Goal: Task Accomplishment & Management: Use online tool/utility

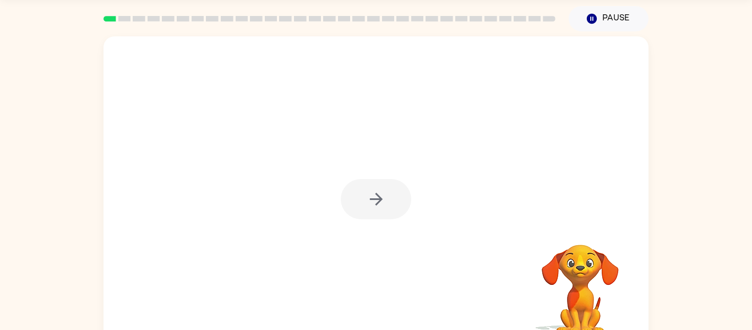
scroll to position [35, 0]
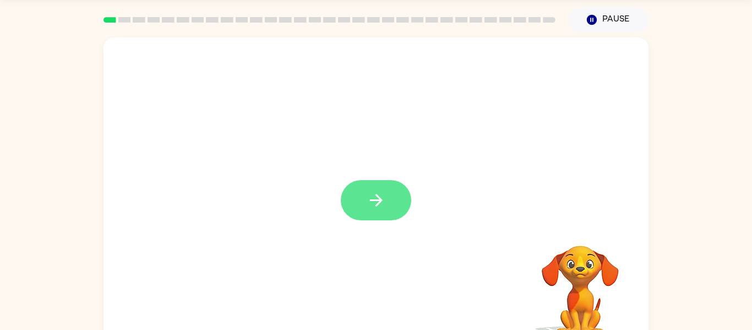
click at [373, 187] on button "button" at bounding box center [376, 200] width 70 height 40
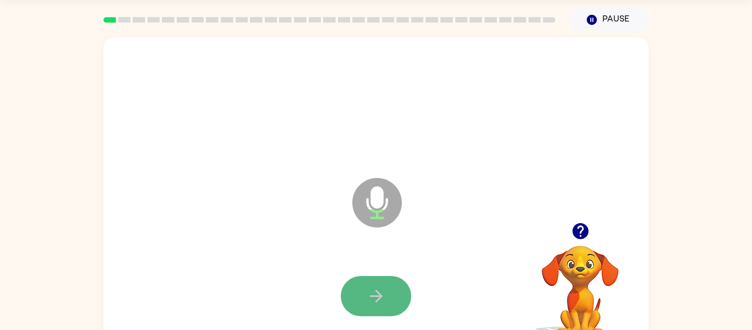
click at [372, 305] on icon "button" at bounding box center [376, 295] width 19 height 19
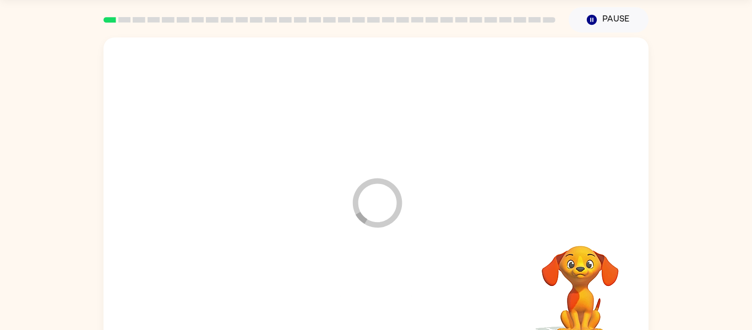
click at [372, 305] on div at bounding box center [376, 296] width 523 height 90
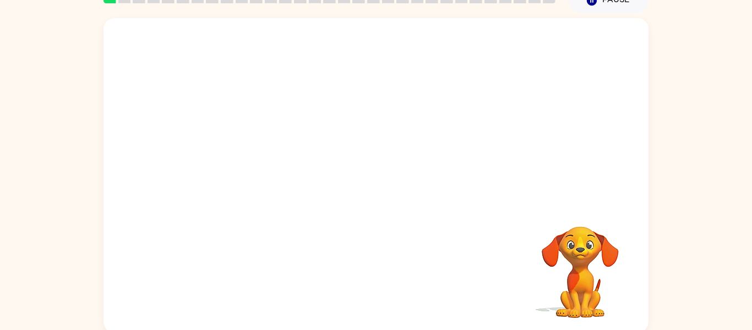
scroll to position [57, 0]
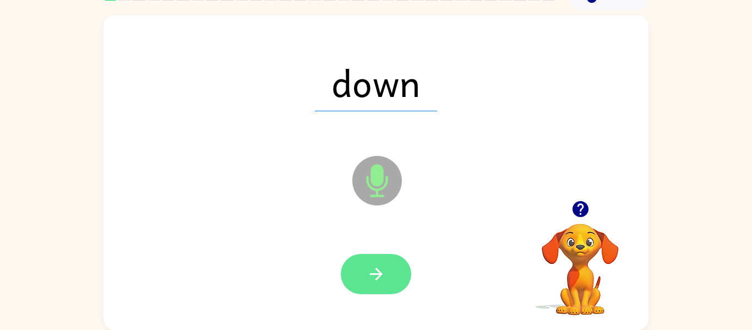
click at [379, 277] on icon "button" at bounding box center [376, 273] width 19 height 19
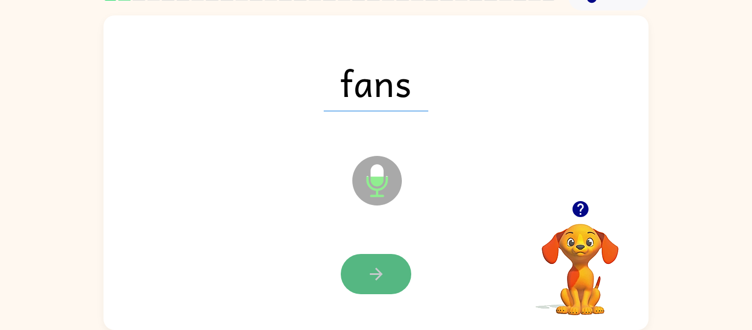
click at [367, 271] on icon "button" at bounding box center [376, 273] width 19 height 19
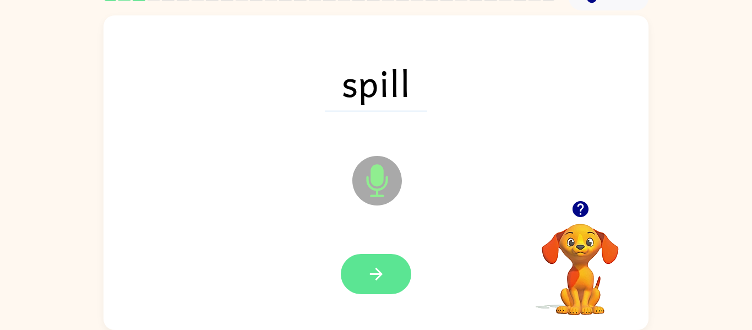
click at [356, 267] on button "button" at bounding box center [376, 274] width 70 height 40
click at [376, 270] on icon "button" at bounding box center [376, 273] width 19 height 19
click at [368, 269] on icon "button" at bounding box center [376, 273] width 19 height 19
click at [375, 282] on icon "button" at bounding box center [376, 273] width 19 height 19
click at [357, 290] on button "button" at bounding box center [376, 274] width 70 height 40
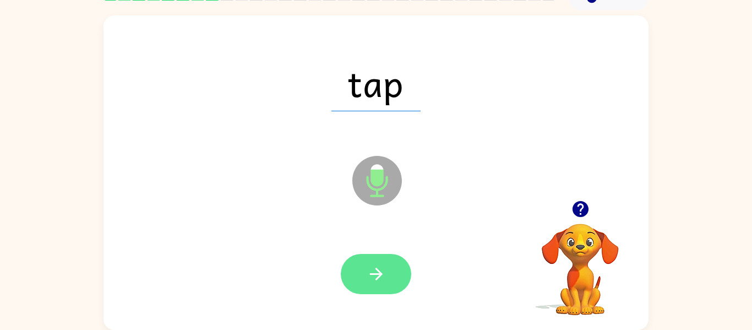
click at [368, 275] on icon "button" at bounding box center [376, 273] width 19 height 19
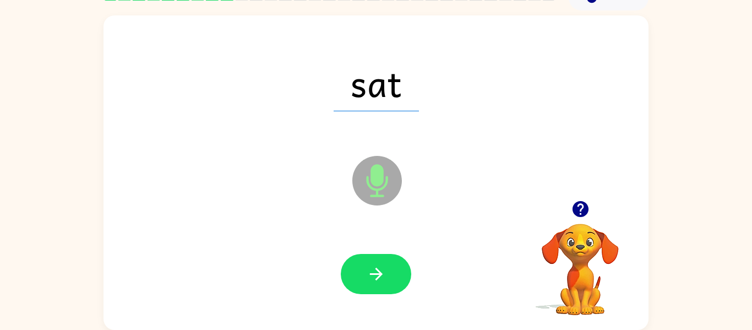
click at [368, 275] on icon "button" at bounding box center [376, 273] width 19 height 19
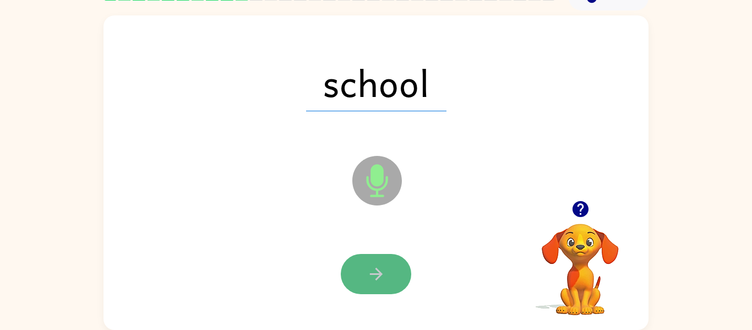
click at [357, 269] on button "button" at bounding box center [376, 274] width 70 height 40
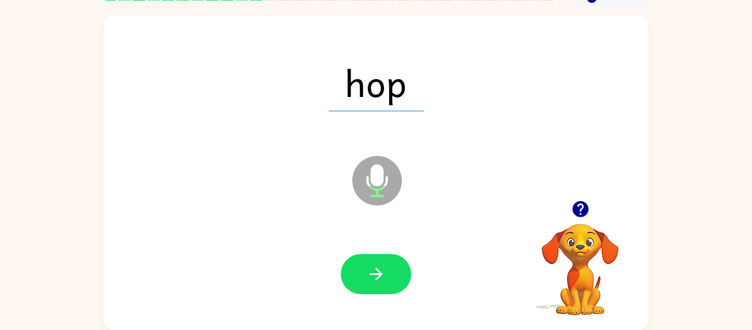
click at [357, 269] on button "button" at bounding box center [376, 274] width 70 height 40
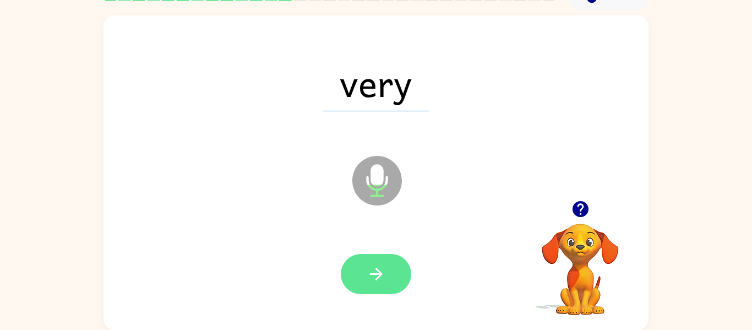
click at [364, 284] on button "button" at bounding box center [376, 274] width 70 height 40
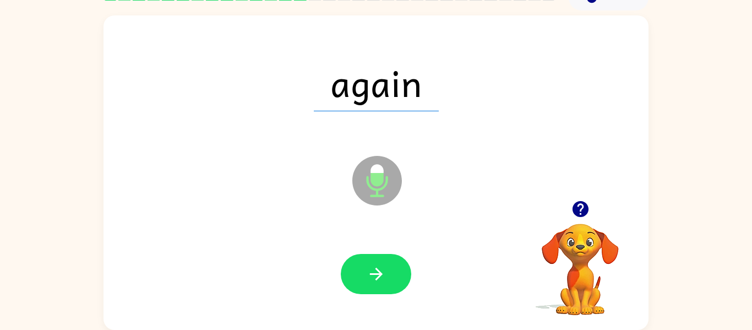
click at [364, 284] on button "button" at bounding box center [376, 274] width 70 height 40
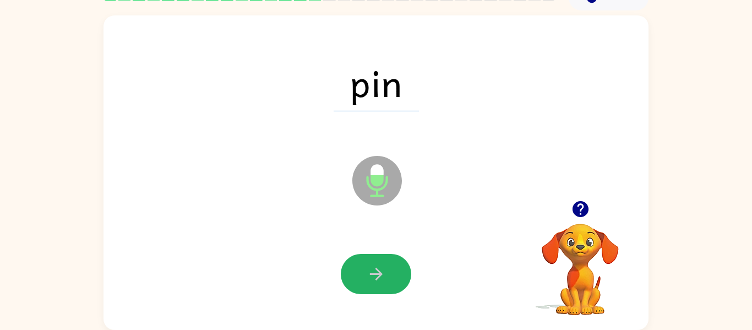
click at [364, 284] on button "button" at bounding box center [376, 274] width 70 height 40
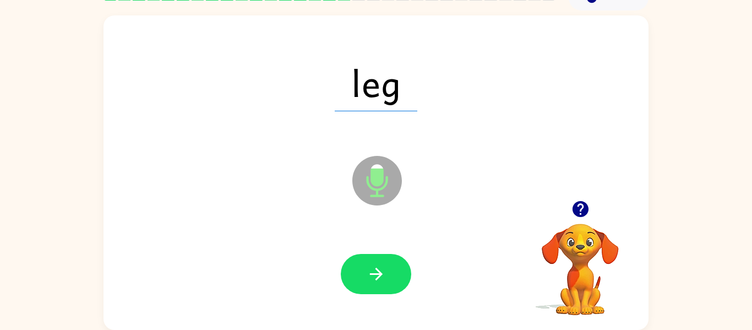
click at [364, 284] on button "button" at bounding box center [376, 274] width 70 height 40
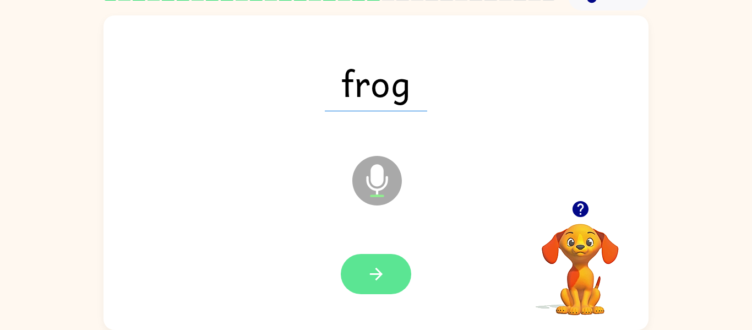
click at [352, 280] on button "button" at bounding box center [376, 274] width 70 height 40
click at [372, 289] on button "button" at bounding box center [376, 274] width 70 height 40
click at [375, 274] on icon "button" at bounding box center [375, 274] width 13 height 13
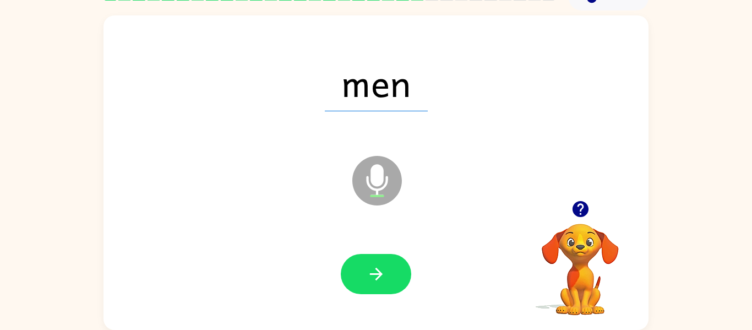
click at [375, 274] on icon "button" at bounding box center [375, 274] width 13 height 13
click at [374, 275] on icon "button" at bounding box center [376, 273] width 19 height 19
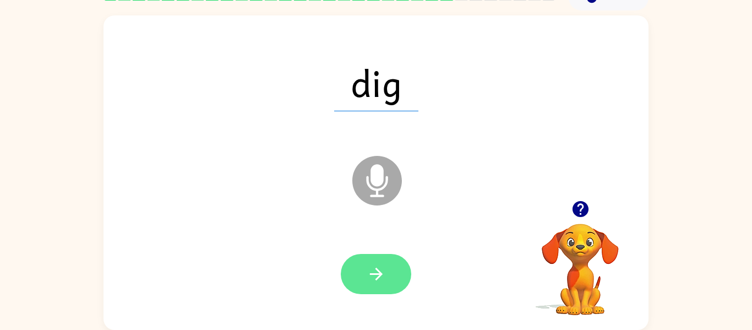
click at [387, 276] on button "button" at bounding box center [376, 274] width 70 height 40
click at [372, 286] on button "button" at bounding box center [376, 274] width 70 height 40
click at [357, 264] on button "button" at bounding box center [376, 274] width 70 height 40
click at [356, 265] on button "button" at bounding box center [376, 274] width 70 height 40
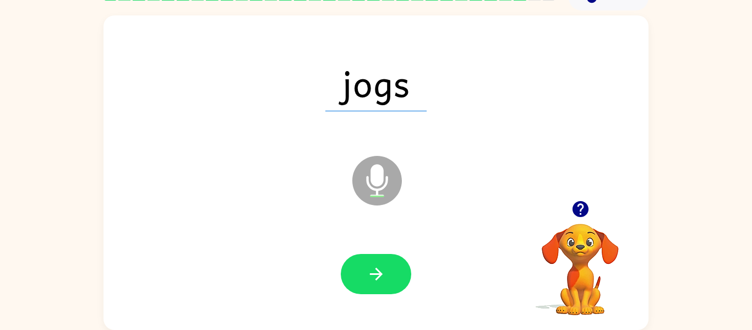
click at [398, 323] on div "jogs Microphone The Microphone is here when it is your turn to talk" at bounding box center [375, 172] width 545 height 314
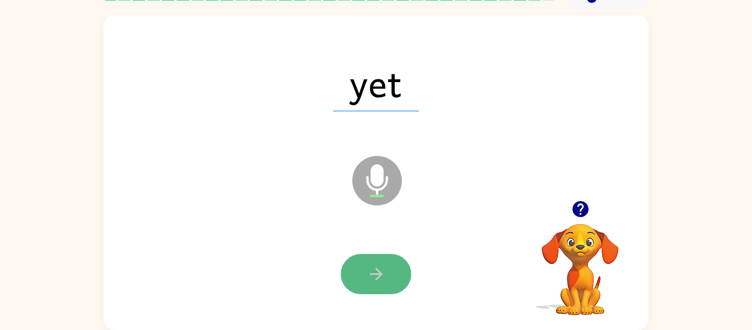
click at [355, 276] on button "button" at bounding box center [376, 274] width 70 height 40
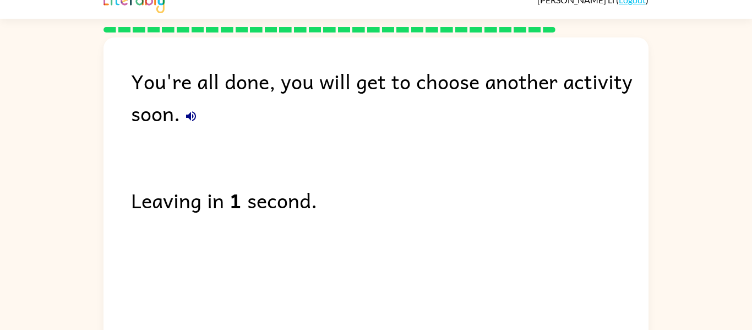
scroll to position [37, 0]
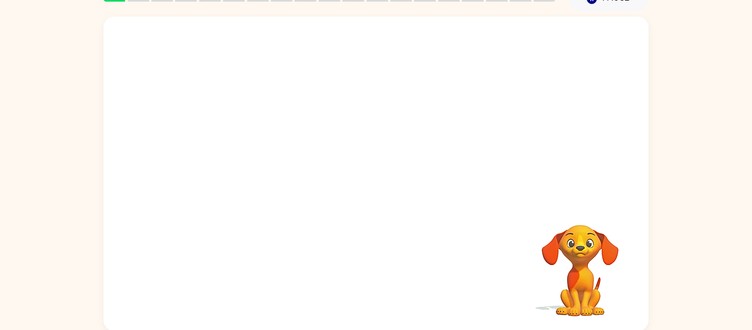
scroll to position [57, 0]
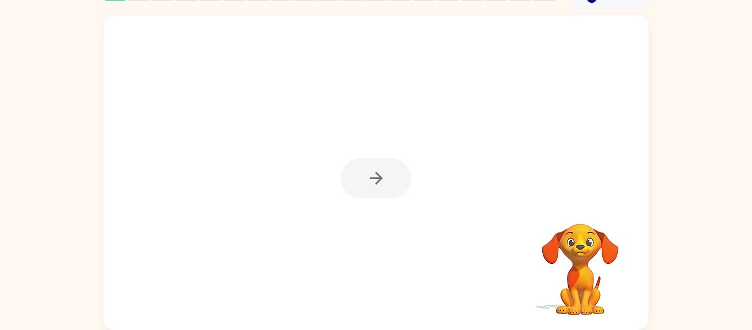
click at [380, 178] on div at bounding box center [376, 178] width 70 height 40
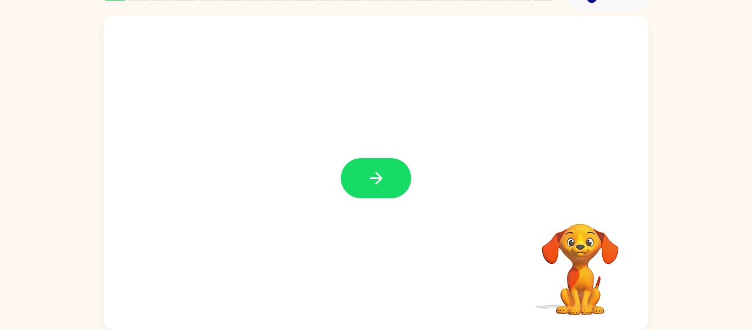
click at [380, 178] on icon "button" at bounding box center [375, 178] width 13 height 13
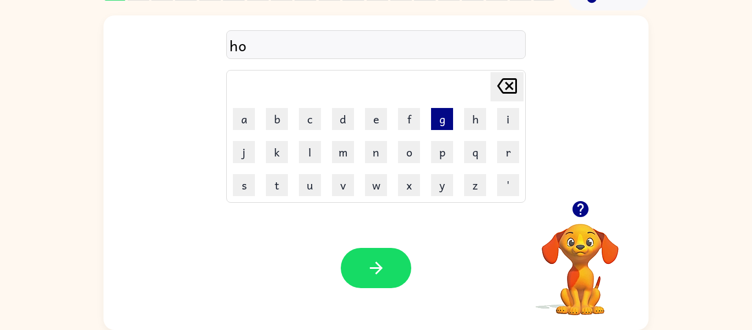
click at [440, 113] on button "g" at bounding box center [442, 119] width 22 height 22
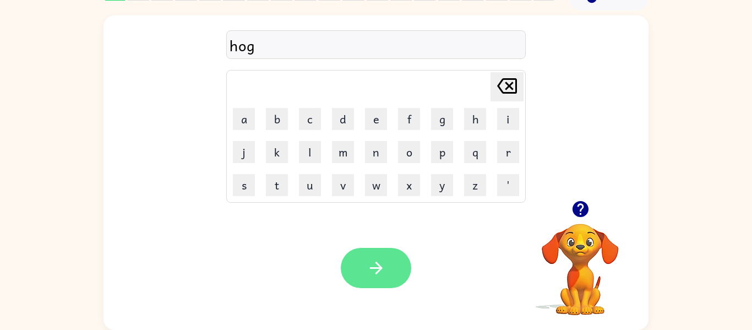
click at [378, 255] on button "button" at bounding box center [376, 268] width 70 height 40
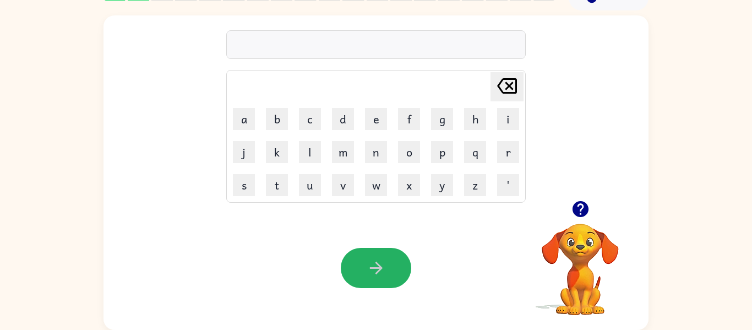
click at [378, 255] on button "button" at bounding box center [376, 268] width 70 height 40
click at [579, 202] on icon "button" at bounding box center [580, 209] width 16 height 16
click at [579, 216] on icon "button" at bounding box center [580, 209] width 16 height 16
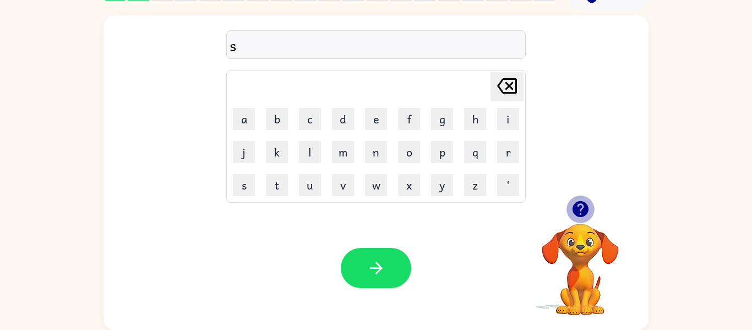
click at [574, 204] on icon "button" at bounding box center [580, 209] width 16 height 16
click at [412, 156] on button "o" at bounding box center [409, 152] width 22 height 22
click at [436, 152] on button "p" at bounding box center [442, 152] width 22 height 22
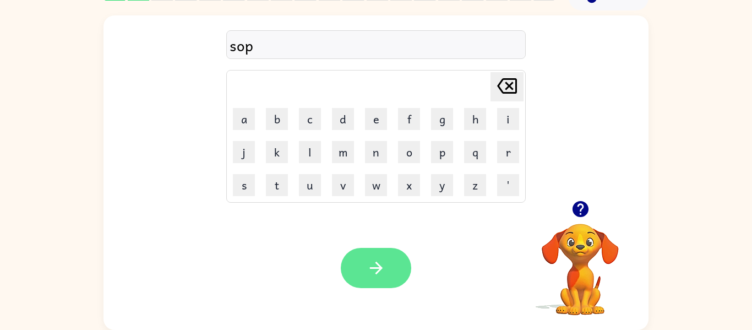
click at [361, 284] on button "button" at bounding box center [376, 268] width 70 height 40
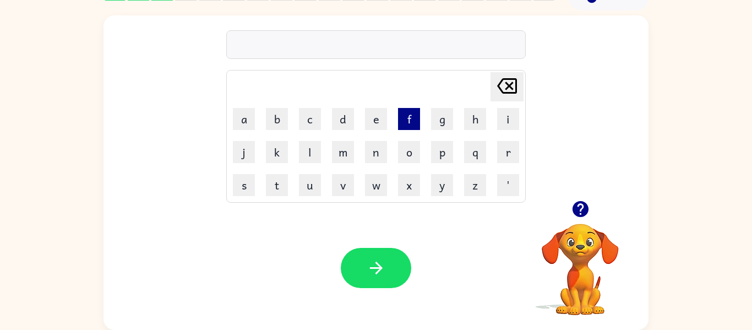
click at [413, 126] on button "f" at bounding box center [409, 119] width 22 height 22
click at [516, 86] on icon at bounding box center [507, 85] width 20 height 15
click at [578, 209] on icon "button" at bounding box center [580, 209] width 16 height 16
click at [246, 45] on div "r" at bounding box center [376, 45] width 293 height 23
click at [507, 85] on icon "[PERSON_NAME] last character input" at bounding box center [507, 86] width 26 height 26
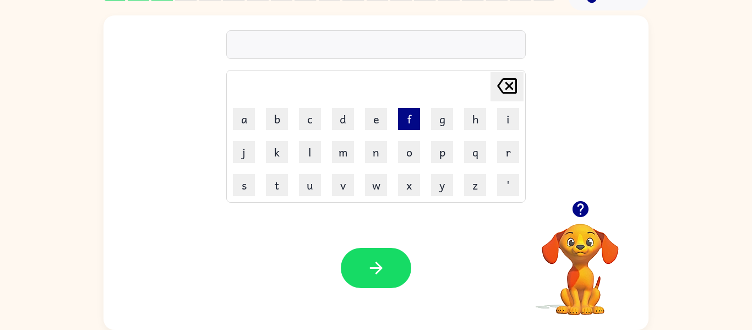
click at [413, 112] on button "f" at bounding box center [409, 119] width 22 height 22
click at [404, 150] on button "o" at bounding box center [409, 152] width 22 height 22
click at [242, 179] on button "s" at bounding box center [244, 185] width 22 height 22
click at [282, 185] on button "t" at bounding box center [277, 185] width 22 height 22
click at [503, 74] on icon "[PERSON_NAME] last character input" at bounding box center [507, 86] width 26 height 26
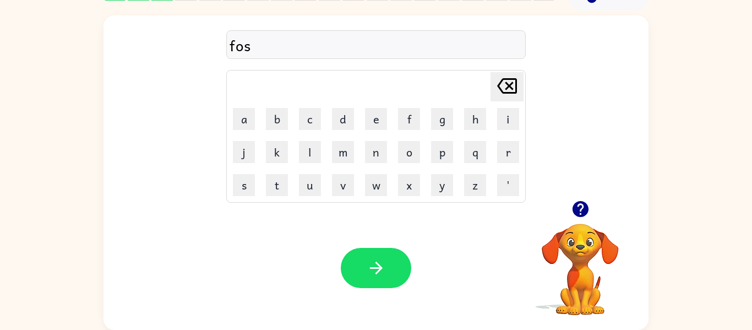
click at [504, 78] on icon at bounding box center [507, 85] width 20 height 15
drag, startPoint x: 248, startPoint y: 47, endPoint x: 236, endPoint y: 49, distance: 12.8
click at [236, 49] on div "fo" at bounding box center [376, 45] width 293 height 23
click at [264, 52] on div "fo" at bounding box center [376, 45] width 293 height 23
click at [497, 87] on icon "[PERSON_NAME] last character input" at bounding box center [507, 86] width 26 height 26
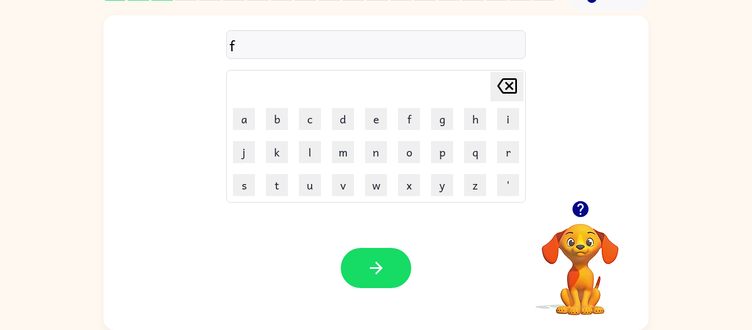
click at [497, 87] on icon "[PERSON_NAME] last character input" at bounding box center [507, 86] width 26 height 26
click at [581, 217] on icon "button" at bounding box center [580, 208] width 19 height 19
click at [404, 122] on button "f" at bounding box center [409, 119] width 22 height 22
click at [314, 182] on button "u" at bounding box center [310, 185] width 22 height 22
type button "u"
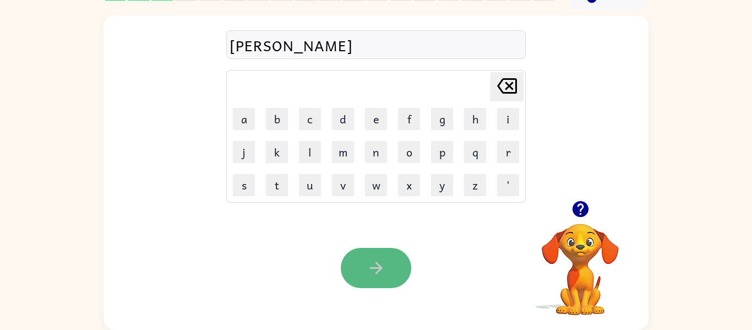
click at [360, 257] on button "button" at bounding box center [376, 268] width 70 height 40
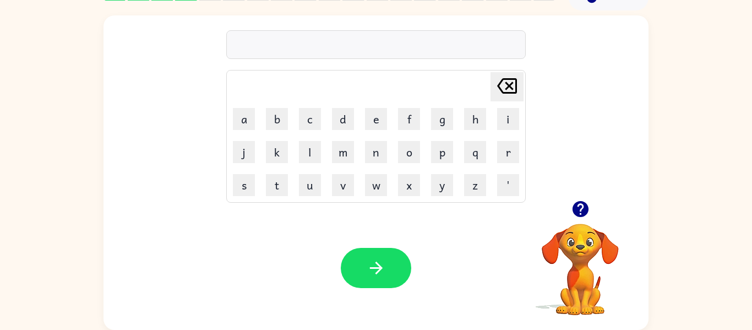
click at [573, 208] on icon "button" at bounding box center [580, 209] width 16 height 16
click at [581, 206] on icon "button" at bounding box center [580, 209] width 16 height 16
click at [571, 207] on icon "button" at bounding box center [580, 208] width 19 height 19
click at [583, 210] on icon "button" at bounding box center [580, 209] width 16 height 16
click at [503, 84] on icon "[PERSON_NAME] last character input" at bounding box center [507, 86] width 26 height 26
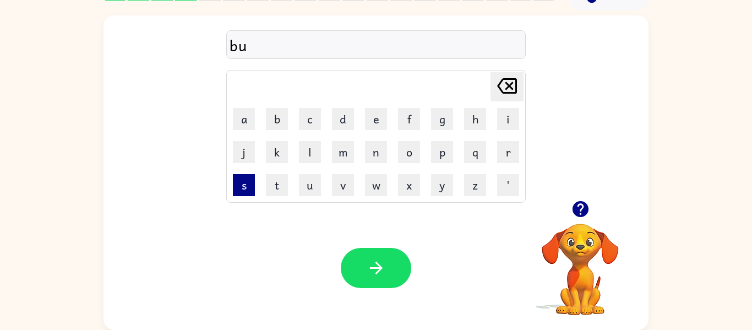
click at [250, 187] on button "s" at bounding box center [244, 185] width 22 height 22
click at [578, 210] on icon "button" at bounding box center [580, 209] width 16 height 16
click at [512, 81] on icon "[PERSON_NAME] last character input" at bounding box center [507, 86] width 26 height 26
click at [578, 210] on icon "button" at bounding box center [580, 209] width 16 height 16
click at [282, 186] on button "t" at bounding box center [277, 185] width 22 height 22
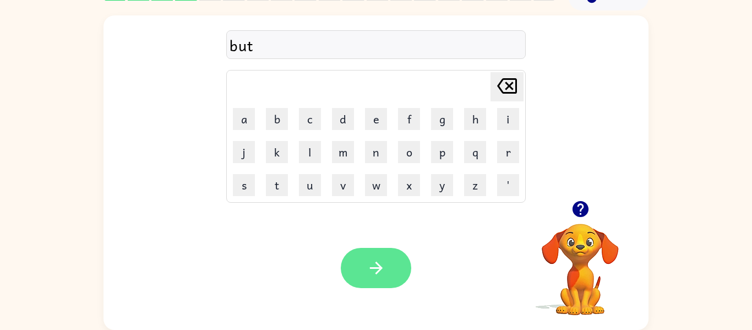
click at [368, 255] on button "button" at bounding box center [376, 268] width 70 height 40
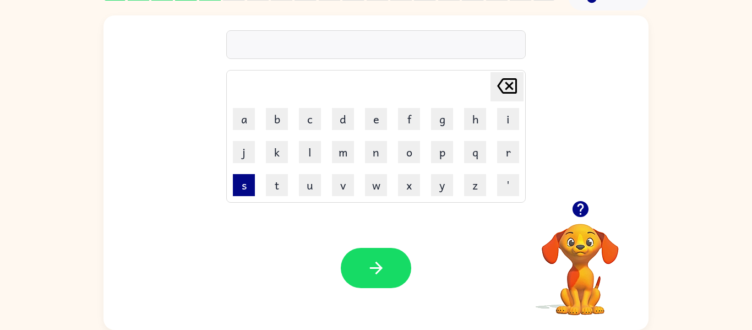
click at [235, 180] on button "s" at bounding box center [244, 185] width 22 height 22
click at [377, 119] on button "e" at bounding box center [376, 119] width 22 height 22
click at [581, 206] on icon "button" at bounding box center [580, 209] width 16 height 16
click at [415, 175] on button "x" at bounding box center [409, 185] width 22 height 22
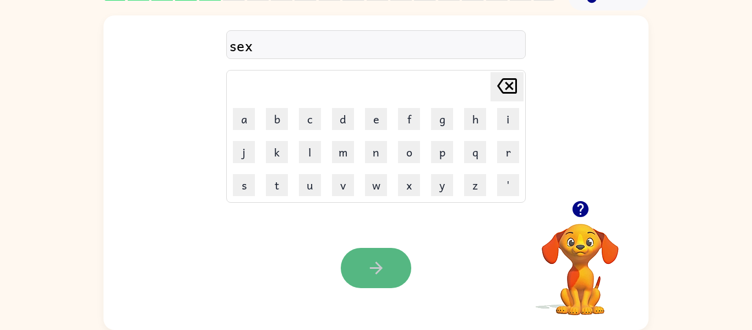
click at [380, 249] on button "button" at bounding box center [376, 268] width 70 height 40
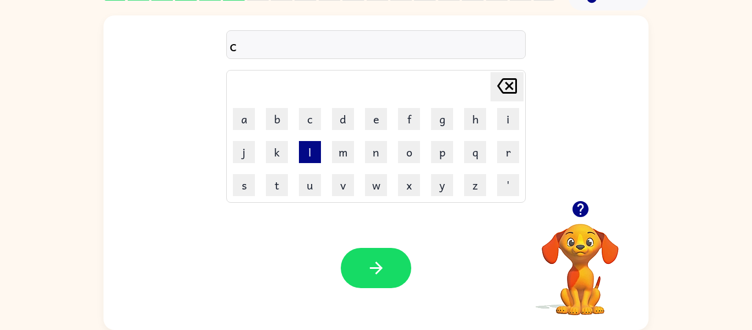
click at [311, 155] on button "l" at bounding box center [310, 152] width 22 height 22
type button "l"
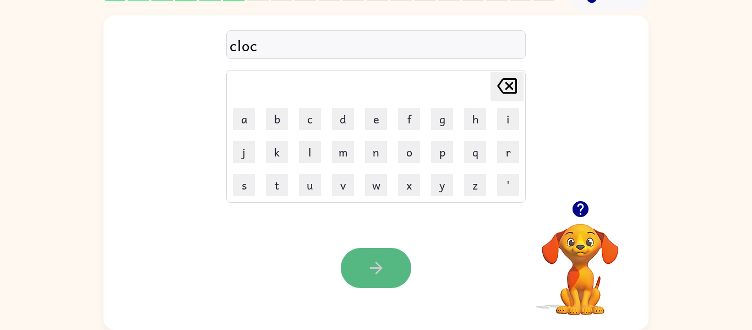
click at [364, 262] on button "button" at bounding box center [376, 268] width 70 height 40
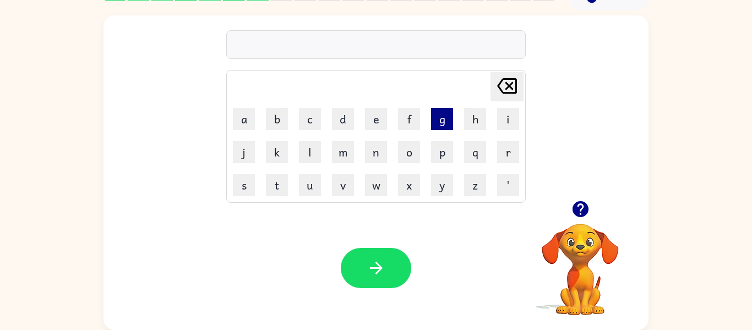
click at [437, 119] on button "g" at bounding box center [442, 119] width 22 height 22
click at [374, 133] on td "e" at bounding box center [376, 119] width 32 height 32
click at [406, 158] on button "o" at bounding box center [409, 152] width 22 height 22
click at [580, 209] on icon "button" at bounding box center [580, 208] width 19 height 19
click at [563, 185] on div "go [PERSON_NAME] last character input a b c d e f g h i j k l m n o p q r s t u…" at bounding box center [375, 107] width 545 height 185
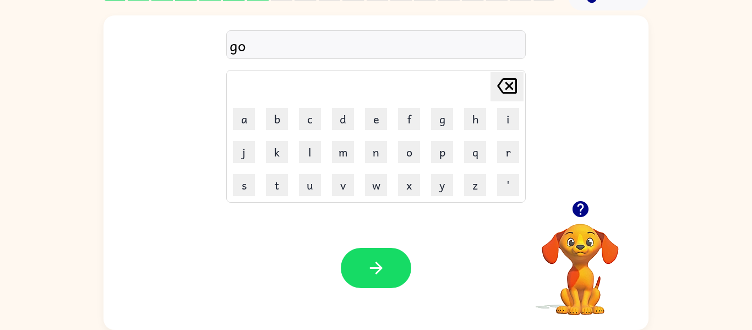
click at [449, 203] on div "go Delete Delete last character input a b c d e f g h i j k l m n o p q r s t u…" at bounding box center [375, 172] width 545 height 314
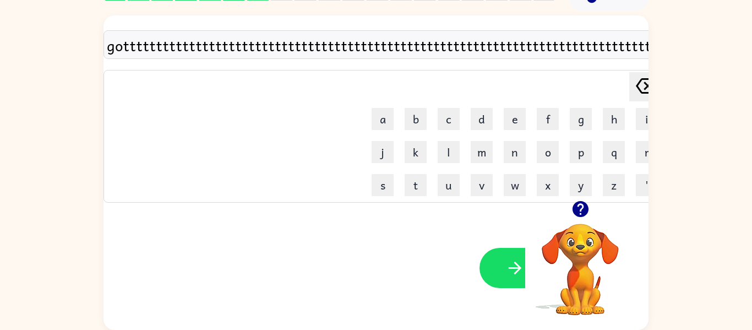
click at [633, 85] on icon "[PERSON_NAME] last character input" at bounding box center [646, 86] width 26 height 26
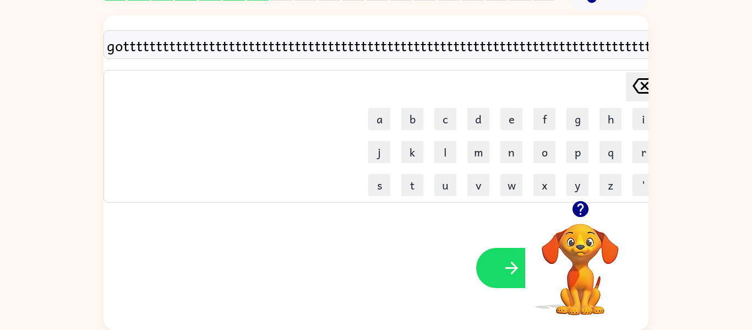
click at [630, 85] on icon "[PERSON_NAME] last character input" at bounding box center [642, 86] width 26 height 26
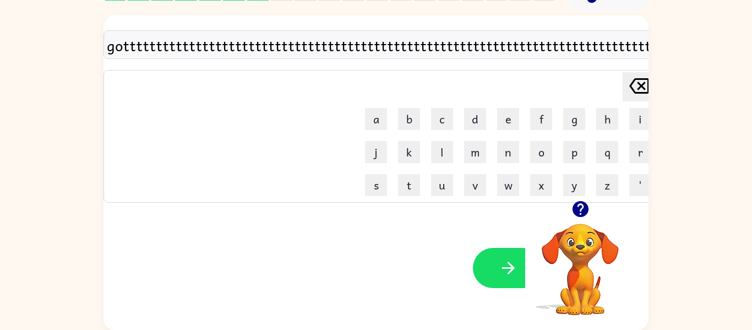
click at [650, 44] on div "gottttttttttttttttttttttttttttttttttttttttttttttttttttttttttttttttttttttttttttt…" at bounding box center [376, 169] width 752 height 319
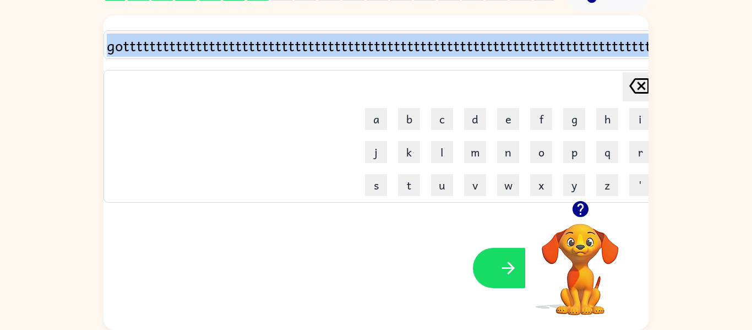
drag, startPoint x: 646, startPoint y: 47, endPoint x: 13, endPoint y: 50, distance: 633.7
click at [13, 50] on div "gottttttttttttttttttttttttttttttttttttttttttttttttttttttttttttttttttttttttttttt…" at bounding box center [376, 169] width 752 height 319
click at [641, 80] on button "[PERSON_NAME] last character input" at bounding box center [639, 86] width 33 height 29
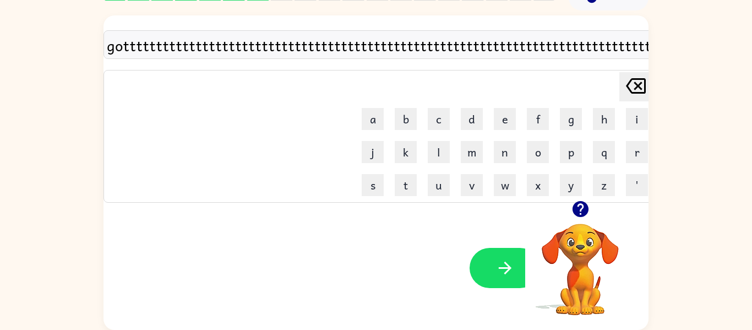
click at [623, 86] on icon "[PERSON_NAME] last character input" at bounding box center [636, 86] width 26 height 26
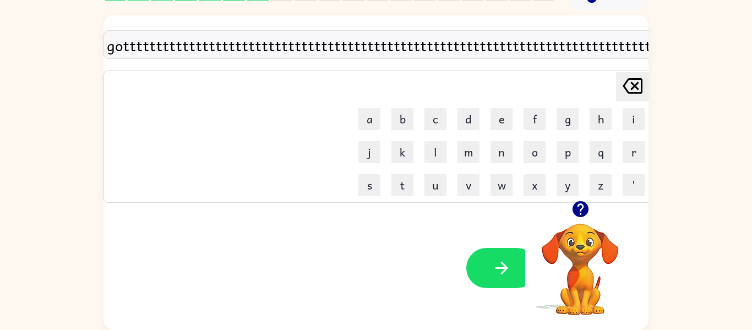
click at [619, 86] on icon "[PERSON_NAME] last character input" at bounding box center [632, 86] width 26 height 26
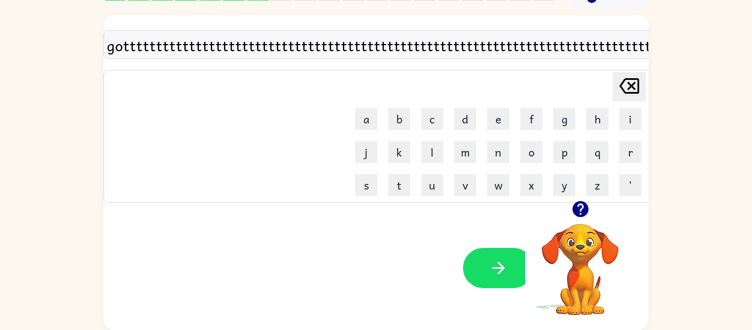
click at [616, 86] on icon "[PERSON_NAME] last character input" at bounding box center [629, 86] width 26 height 26
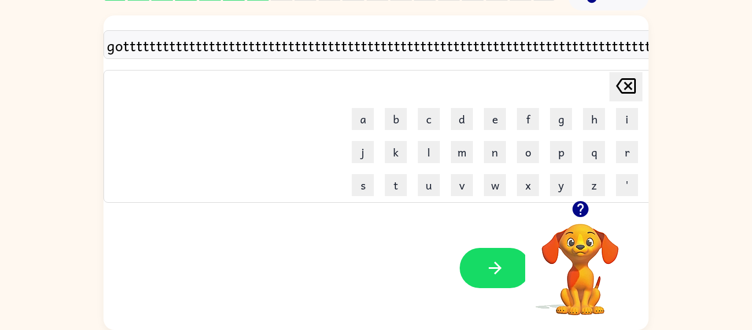
click at [616, 86] on icon at bounding box center [626, 85] width 20 height 15
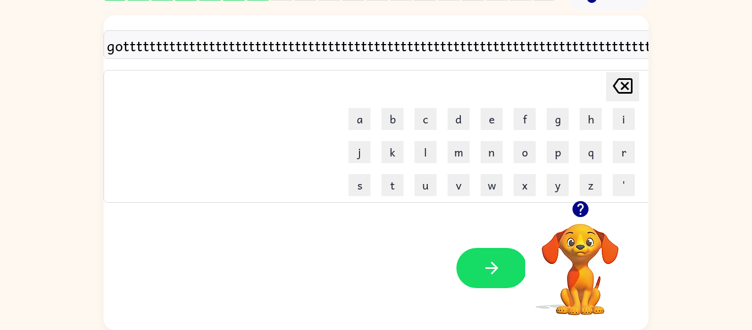
click at [615, 86] on icon "[PERSON_NAME] last character input" at bounding box center [622, 86] width 26 height 26
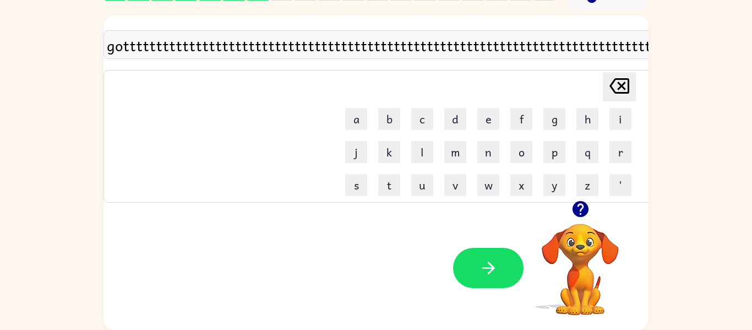
click at [615, 86] on icon "[PERSON_NAME] last character input" at bounding box center [619, 86] width 26 height 26
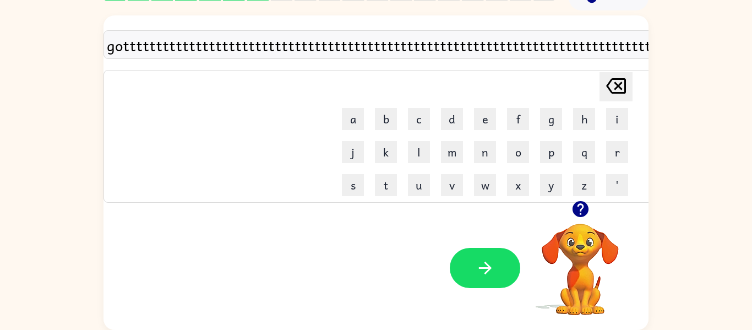
click at [615, 86] on icon "[PERSON_NAME] last character input" at bounding box center [616, 86] width 26 height 26
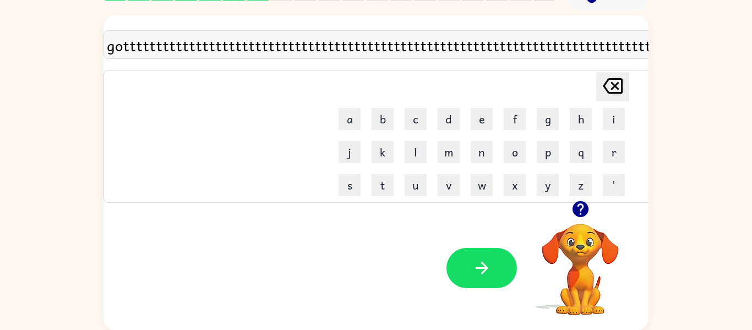
click at [615, 86] on button "[PERSON_NAME] last character input" at bounding box center [612, 86] width 33 height 29
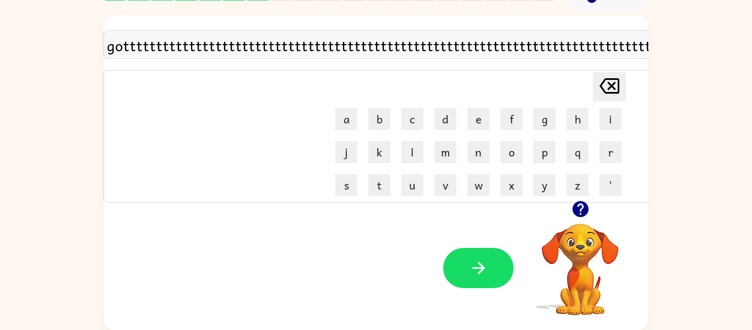
click at [596, 86] on icon "[PERSON_NAME] last character input" at bounding box center [609, 86] width 26 height 26
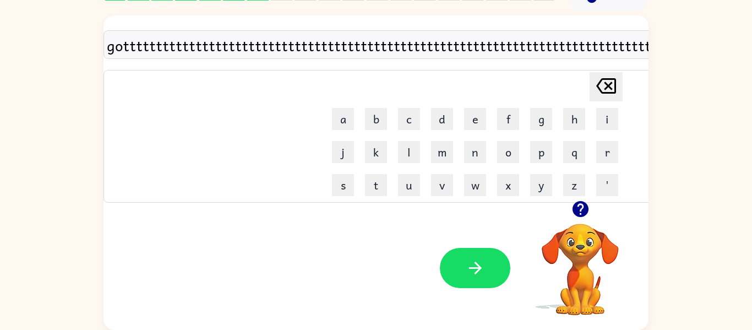
click at [596, 86] on icon at bounding box center [606, 85] width 20 height 15
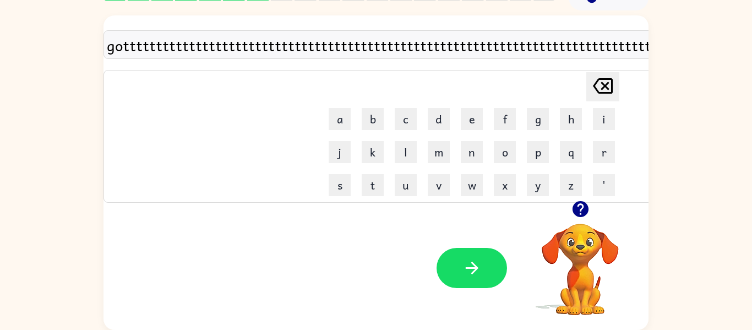
click at [596, 86] on icon "[PERSON_NAME] last character input" at bounding box center [603, 86] width 26 height 26
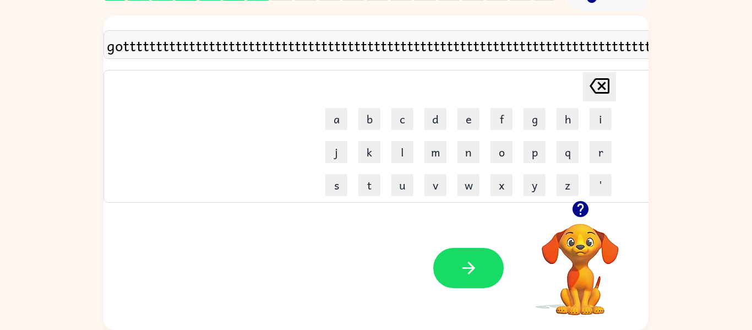
click at [596, 86] on icon at bounding box center [600, 85] width 20 height 15
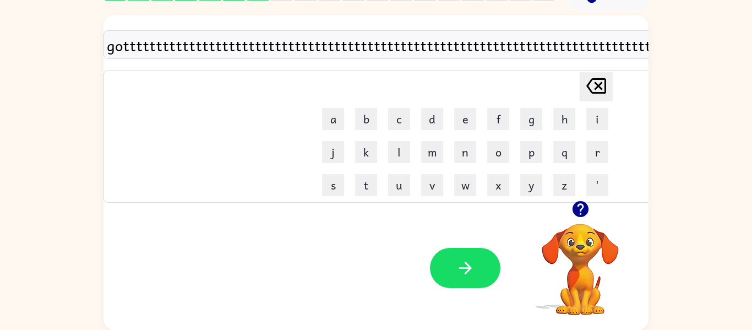
click at [583, 87] on icon "[PERSON_NAME] last character input" at bounding box center [596, 86] width 26 height 26
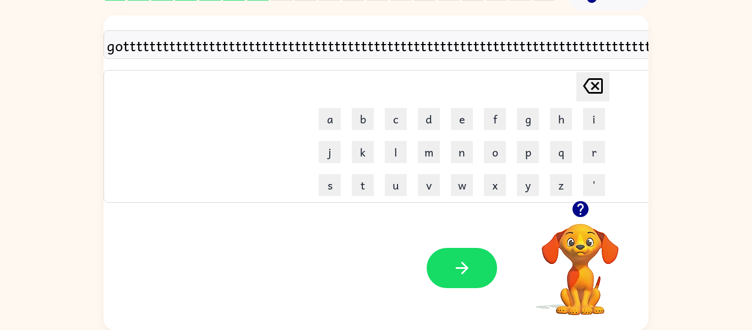
click at [580, 87] on icon "[PERSON_NAME] last character input" at bounding box center [593, 86] width 26 height 26
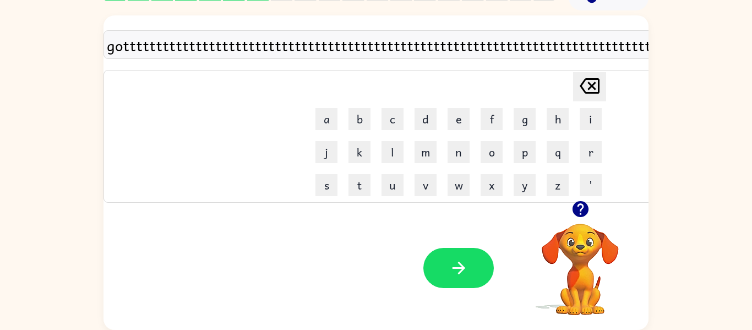
click at [580, 87] on icon "[PERSON_NAME] last character input" at bounding box center [589, 86] width 26 height 26
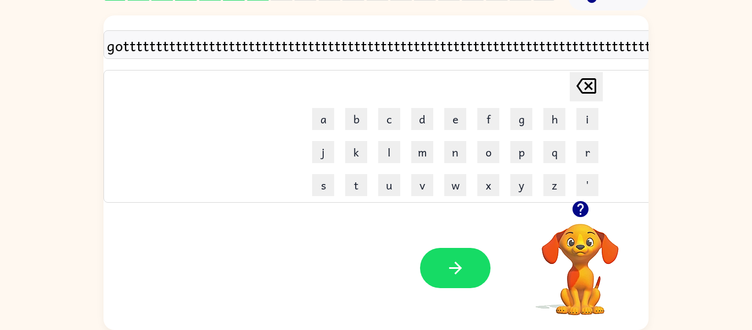
click at [580, 87] on icon at bounding box center [586, 85] width 20 height 15
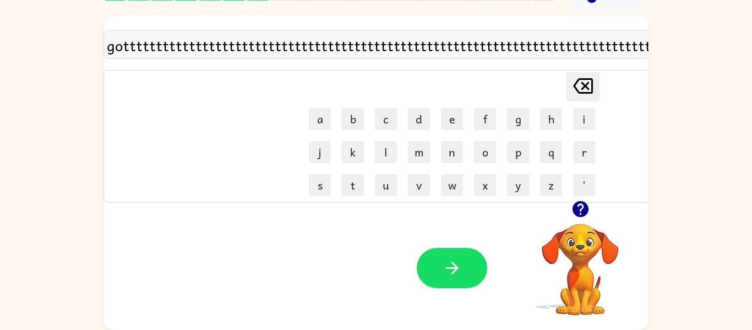
click at [570, 82] on icon "[PERSON_NAME] last character input" at bounding box center [583, 86] width 26 height 26
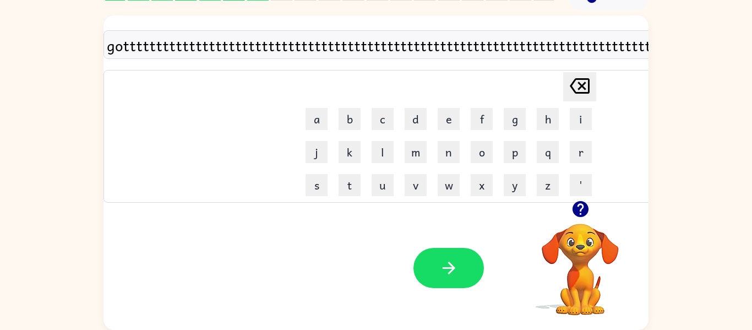
click at [570, 82] on icon "[PERSON_NAME] last character input" at bounding box center [579, 86] width 26 height 26
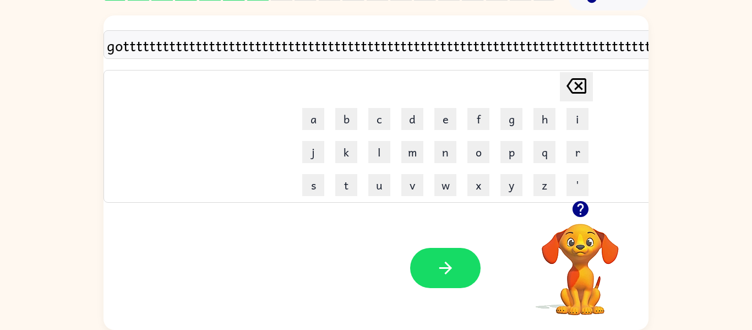
click at [570, 82] on icon "[PERSON_NAME] last character input" at bounding box center [576, 86] width 26 height 26
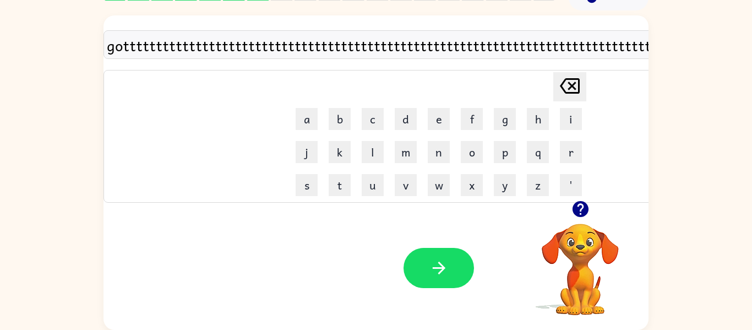
click at [570, 82] on icon "[PERSON_NAME] last character input" at bounding box center [570, 86] width 26 height 26
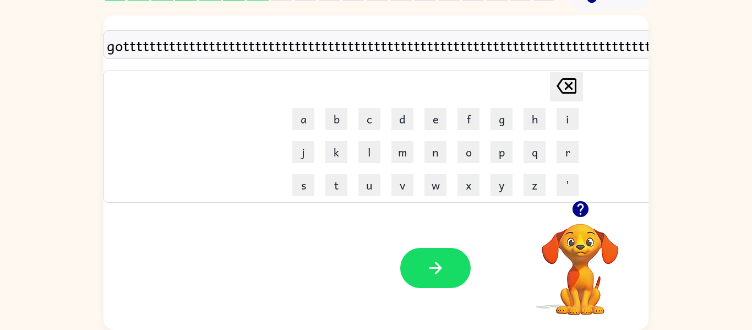
click at [557, 84] on icon at bounding box center [567, 85] width 20 height 15
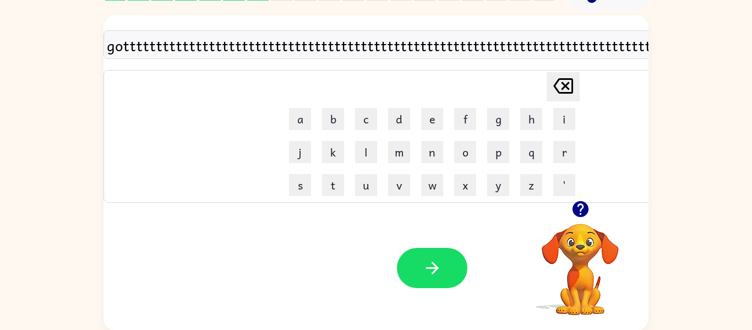
click at [557, 84] on icon at bounding box center [563, 85] width 20 height 15
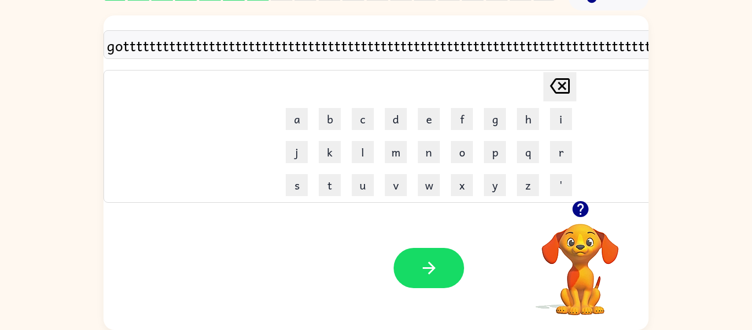
click at [557, 84] on icon "[PERSON_NAME] last character input" at bounding box center [560, 86] width 26 height 26
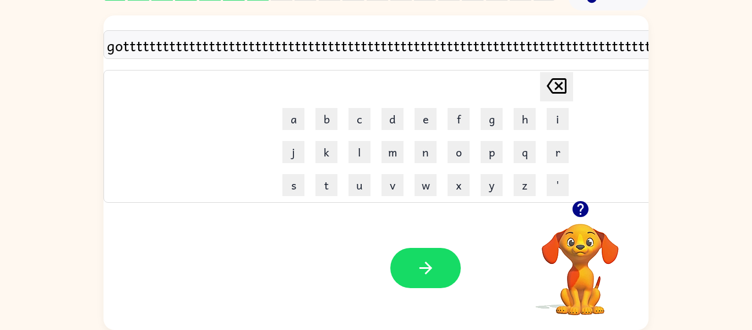
click at [557, 84] on icon "[PERSON_NAME] last character input" at bounding box center [556, 86] width 26 height 26
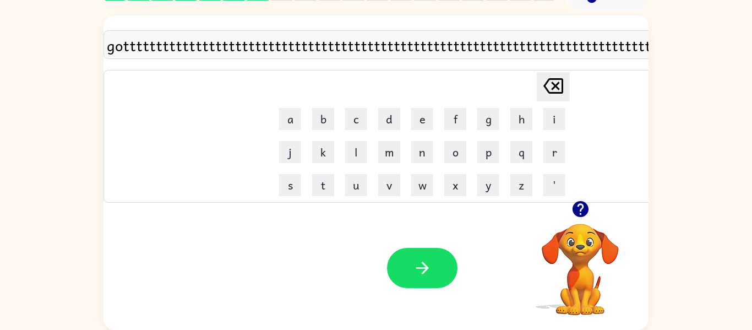
click at [557, 84] on button "[PERSON_NAME] last character input" at bounding box center [553, 86] width 33 height 29
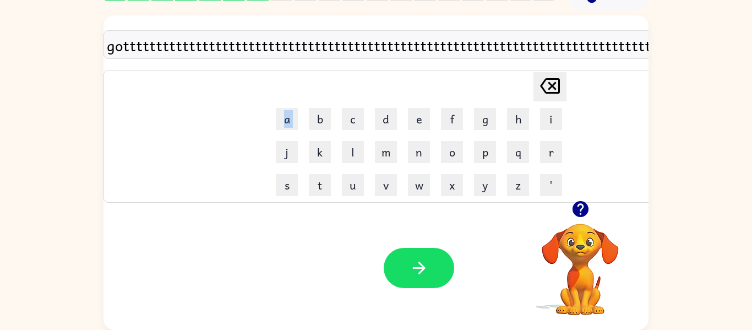
click at [557, 84] on td "[PERSON_NAME] last character input" at bounding box center [419, 87] width 296 height 30
click at [543, 83] on icon at bounding box center [550, 85] width 20 height 15
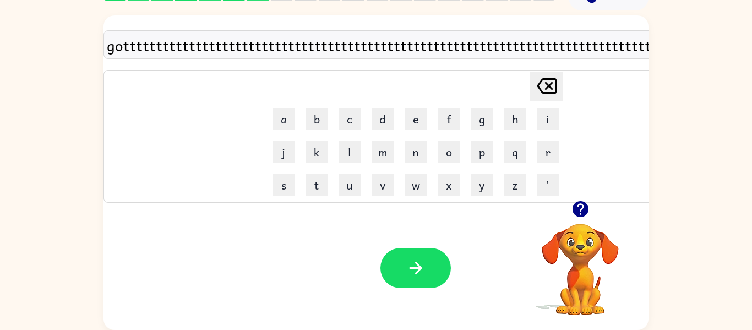
click at [543, 83] on icon "[PERSON_NAME] last character input" at bounding box center [546, 86] width 26 height 26
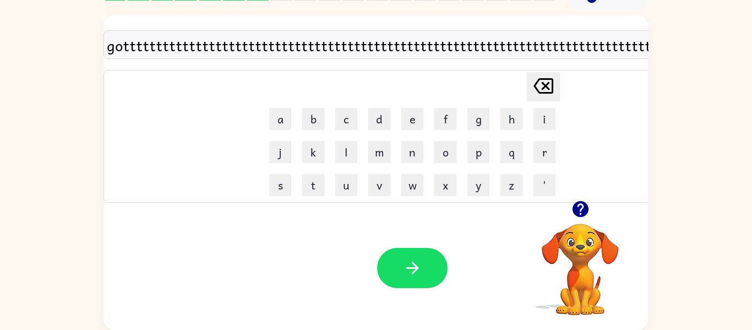
click at [530, 88] on icon "[PERSON_NAME] last character input" at bounding box center [543, 86] width 26 height 26
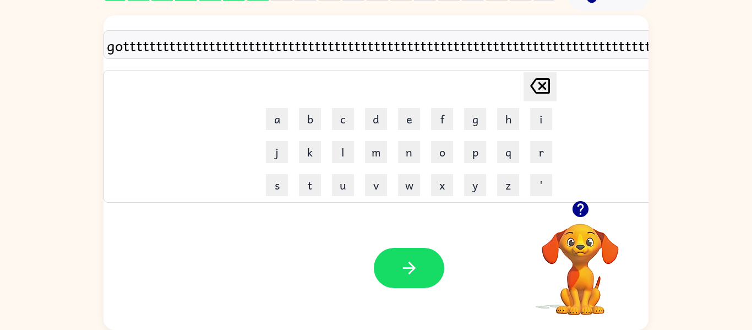
click at [530, 88] on icon at bounding box center [540, 85] width 20 height 15
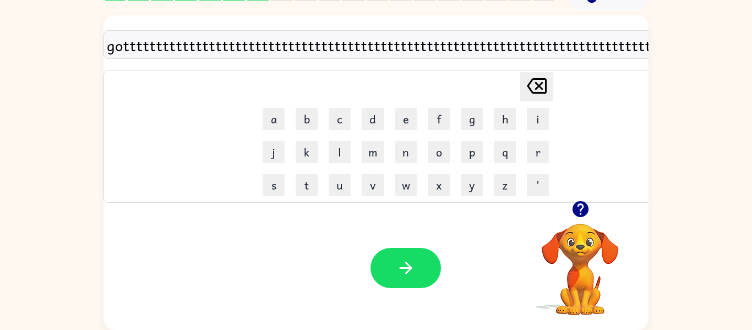
click at [529, 88] on icon "[PERSON_NAME] last character input" at bounding box center [537, 86] width 26 height 26
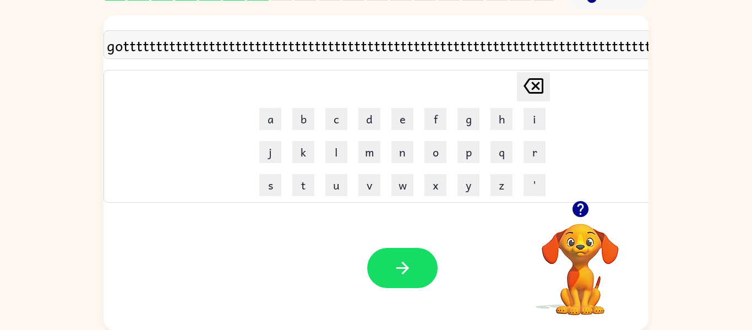
click at [529, 88] on icon at bounding box center [534, 85] width 20 height 15
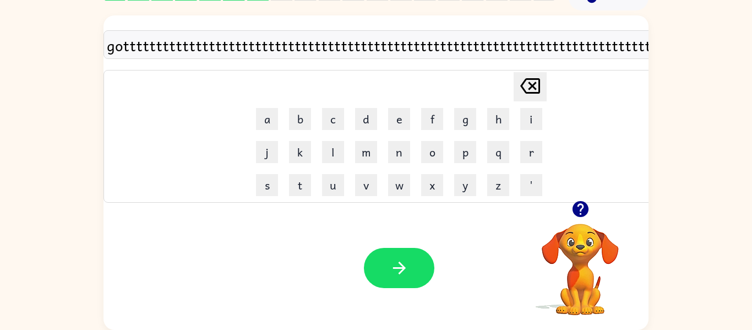
click at [529, 88] on icon at bounding box center [530, 85] width 20 height 15
click at [529, 88] on icon "[PERSON_NAME] last character input" at bounding box center [530, 86] width 26 height 26
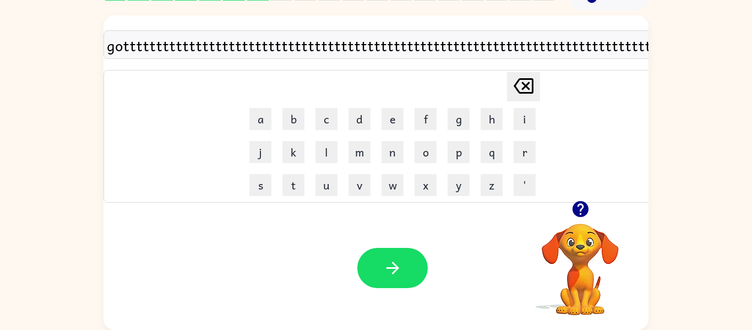
click at [529, 88] on button "[PERSON_NAME] last character input" at bounding box center [523, 86] width 33 height 29
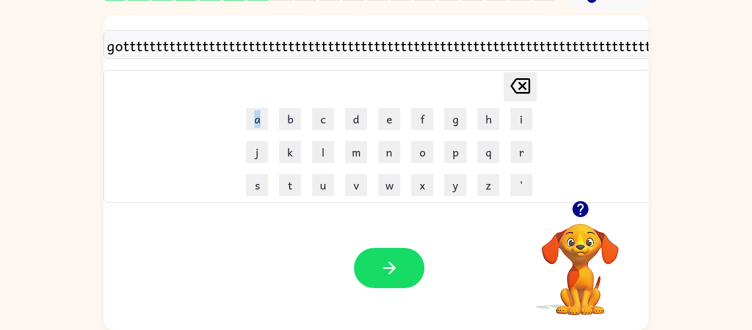
click at [529, 88] on table "[PERSON_NAME] last character input a b c d e f g h i j k l m n o p q r s t u v …" at bounding box center [389, 136] width 298 height 132
click at [491, 81] on td "[PERSON_NAME] last character input" at bounding box center [389, 87] width 296 height 30
click at [494, 81] on td "[PERSON_NAME] last character input" at bounding box center [389, 87] width 296 height 30
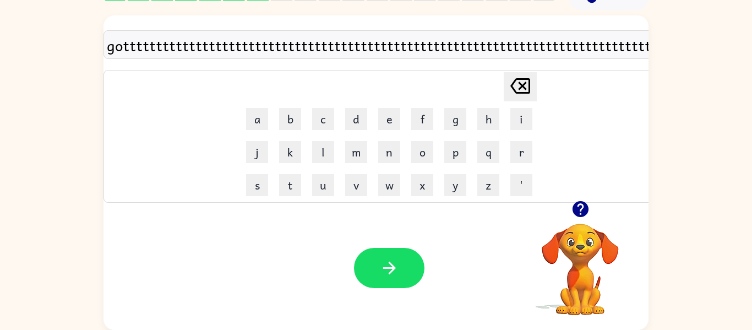
click at [504, 83] on button "[PERSON_NAME] last character input" at bounding box center [520, 86] width 33 height 29
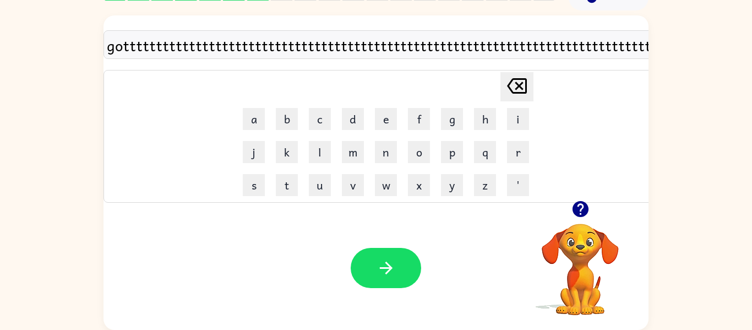
click at [504, 83] on icon "[PERSON_NAME] last character input" at bounding box center [517, 86] width 26 height 26
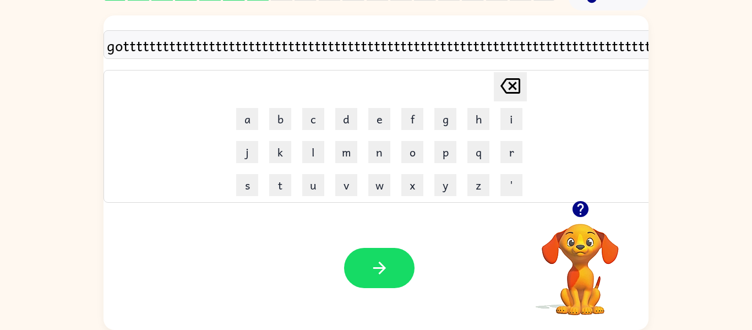
click at [497, 83] on icon "[PERSON_NAME] last character input" at bounding box center [510, 86] width 26 height 26
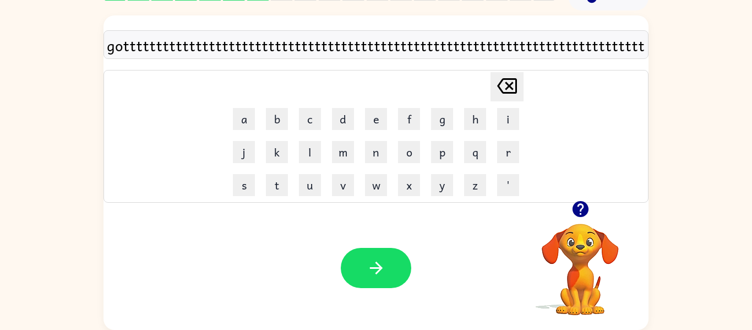
click at [497, 83] on icon "[PERSON_NAME] last character input" at bounding box center [507, 86] width 26 height 26
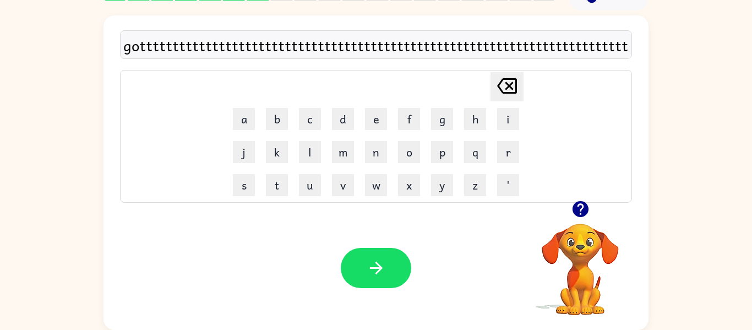
click at [497, 83] on icon "[PERSON_NAME] last character input" at bounding box center [507, 86] width 26 height 26
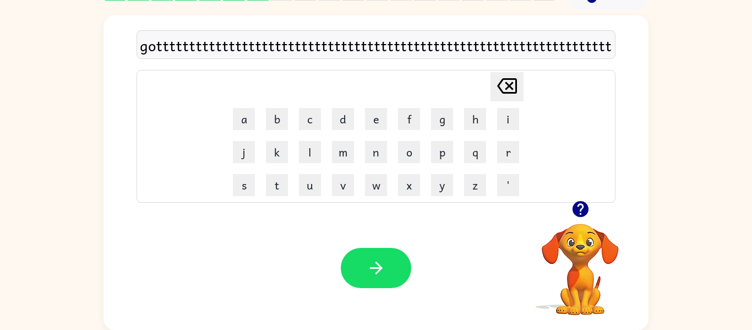
click at [497, 83] on icon "[PERSON_NAME] last character input" at bounding box center [507, 86] width 26 height 26
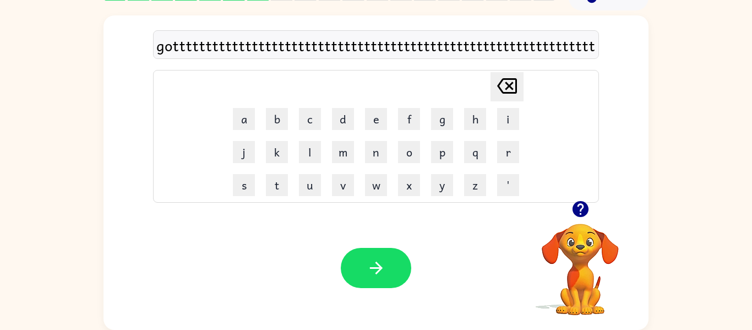
click at [497, 83] on icon "[PERSON_NAME] last character input" at bounding box center [507, 86] width 26 height 26
click at [497, 84] on icon "[PERSON_NAME] last character input" at bounding box center [507, 86] width 26 height 26
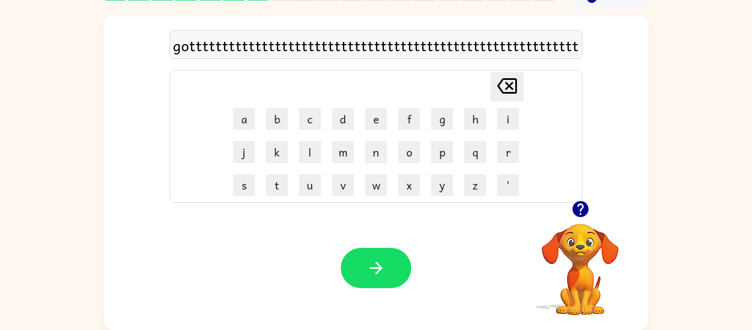
click at [497, 84] on icon "[PERSON_NAME] last character input" at bounding box center [507, 86] width 26 height 26
click at [502, 82] on icon "[PERSON_NAME] last character input" at bounding box center [507, 86] width 26 height 26
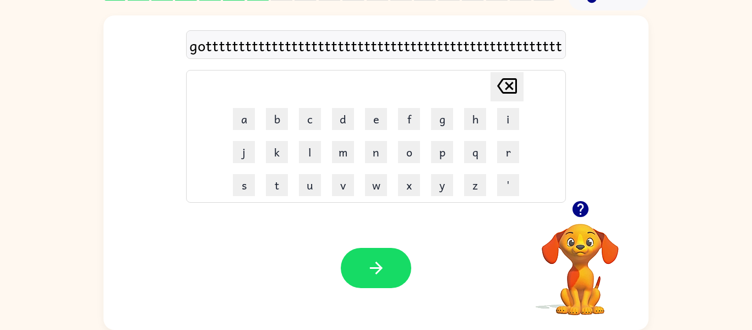
click at [502, 82] on icon "[PERSON_NAME] last character input" at bounding box center [507, 86] width 26 height 26
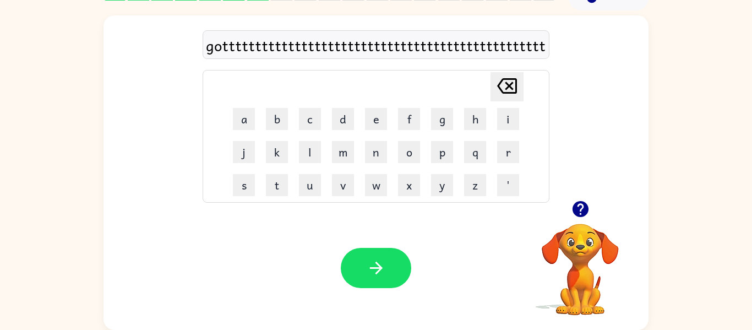
click at [502, 82] on icon "[PERSON_NAME] last character input" at bounding box center [507, 86] width 26 height 26
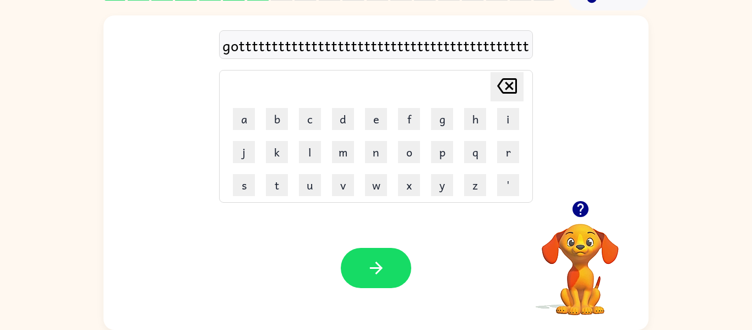
click at [502, 82] on icon "[PERSON_NAME] last character input" at bounding box center [507, 86] width 26 height 26
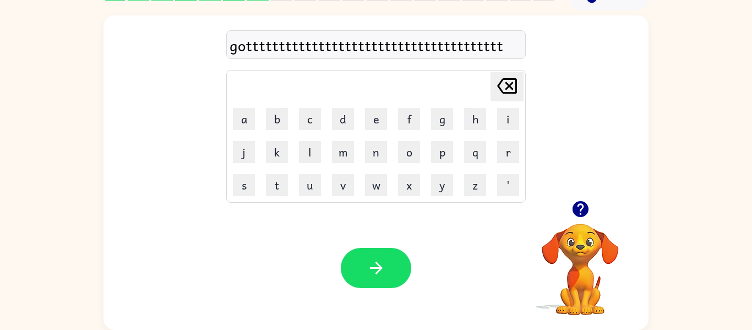
click at [502, 82] on icon "[PERSON_NAME] last character input" at bounding box center [507, 86] width 26 height 26
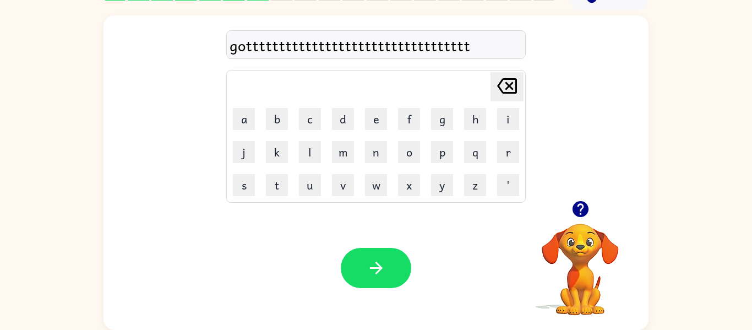
click at [502, 82] on icon "[PERSON_NAME] last character input" at bounding box center [507, 86] width 26 height 26
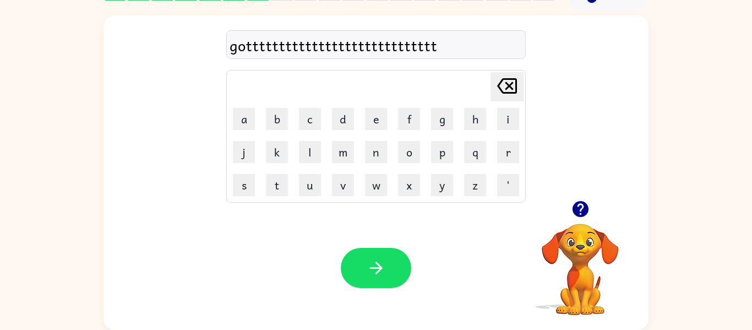
click at [502, 82] on icon "[PERSON_NAME] last character input" at bounding box center [507, 86] width 26 height 26
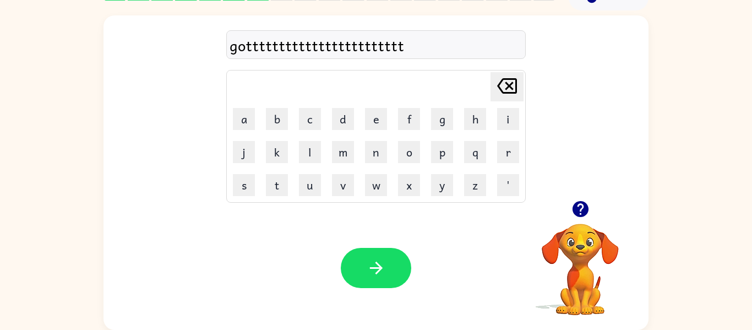
click at [502, 82] on icon "[PERSON_NAME] last character input" at bounding box center [507, 86] width 26 height 26
click at [500, 84] on icon "[PERSON_NAME] last character input" at bounding box center [507, 86] width 26 height 26
click at [499, 85] on icon "[PERSON_NAME] last character input" at bounding box center [507, 86] width 26 height 26
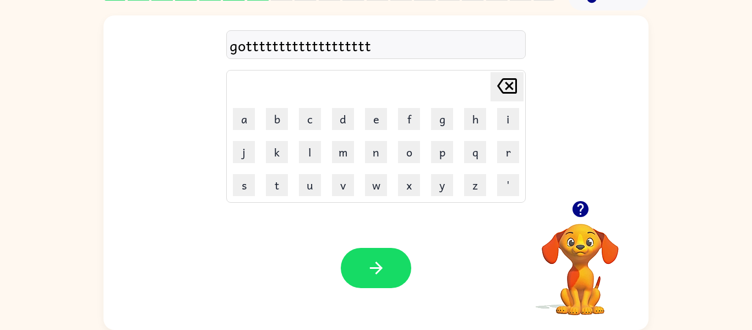
click at [499, 85] on icon "[PERSON_NAME] last character input" at bounding box center [507, 86] width 26 height 26
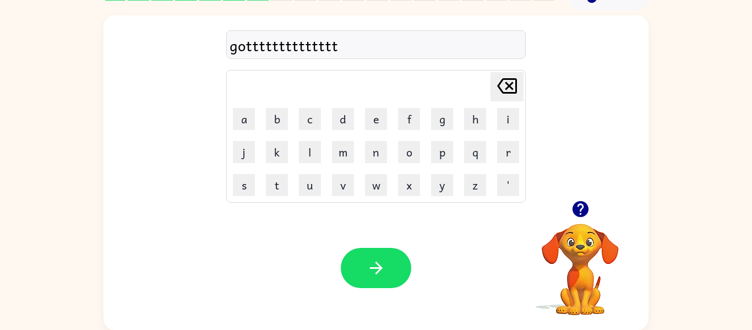
click at [499, 85] on icon "[PERSON_NAME] last character input" at bounding box center [507, 86] width 26 height 26
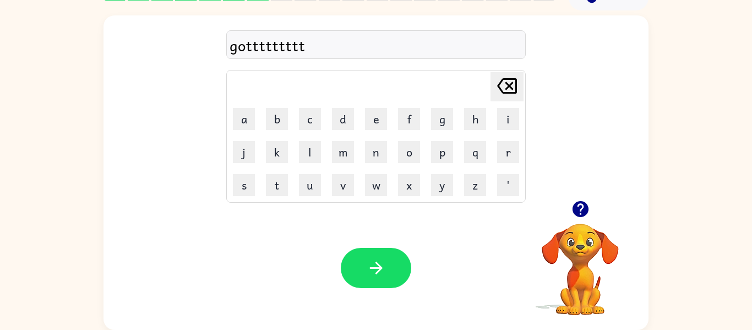
click at [499, 85] on icon "[PERSON_NAME] last character input" at bounding box center [507, 86] width 26 height 26
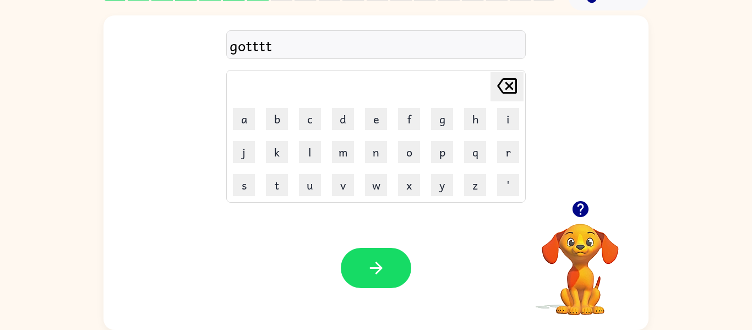
click at [499, 85] on icon "[PERSON_NAME] last character input" at bounding box center [507, 86] width 26 height 26
click at [499, 85] on icon at bounding box center [507, 85] width 20 height 15
click at [387, 268] on button "button" at bounding box center [376, 268] width 70 height 40
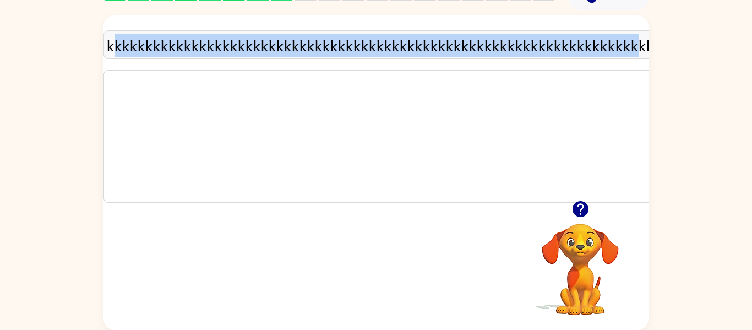
drag, startPoint x: 641, startPoint y: 47, endPoint x: 111, endPoint y: 56, distance: 530.2
click at [580, 210] on icon "button" at bounding box center [580, 208] width 19 height 19
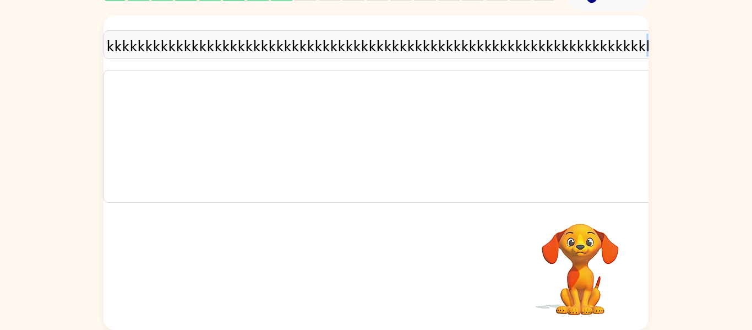
drag, startPoint x: 653, startPoint y: 45, endPoint x: 296, endPoint y: 97, distance: 361.2
click at [296, 97] on div "kkkkkkkkkkkkkkkkkkkkkkkkkkkkkkkkkkkkkkkkkkkkkkkkkkkkkkkkkkkkkkkkkkkkkkkkkkkkkkk…" at bounding box center [376, 169] width 752 height 319
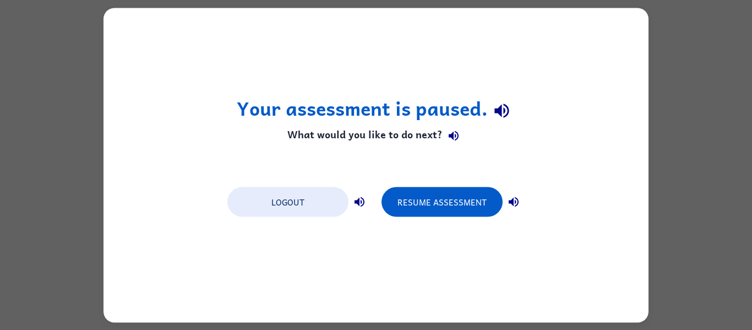
scroll to position [0, 0]
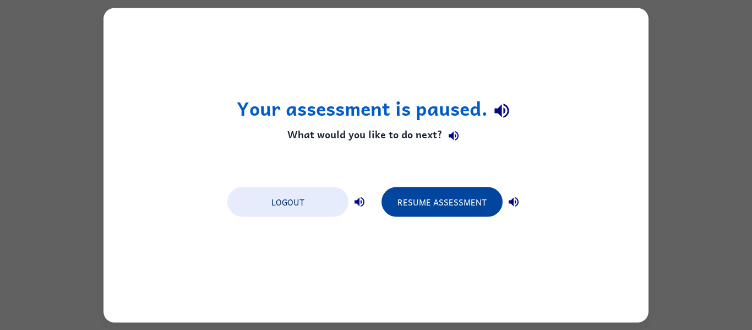
click at [464, 213] on button "Resume Assessment" at bounding box center [442, 202] width 121 height 30
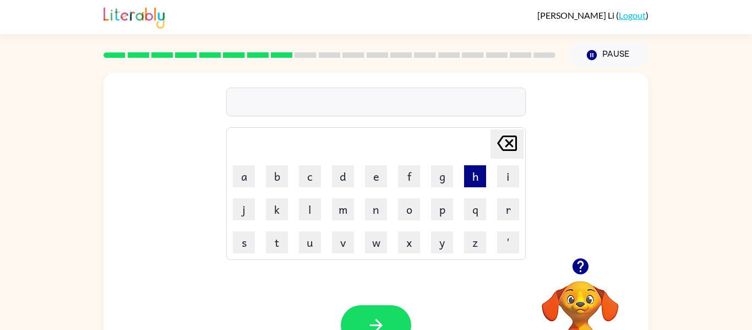
click at [470, 182] on button "h" at bounding box center [475, 176] width 22 height 22
type button "h"
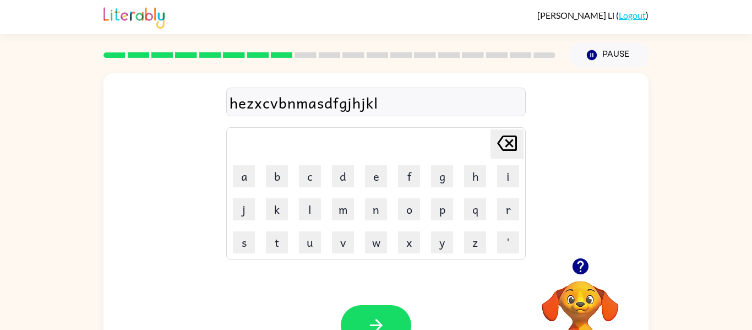
click at [511, 146] on icon "[PERSON_NAME] last character input" at bounding box center [507, 143] width 26 height 26
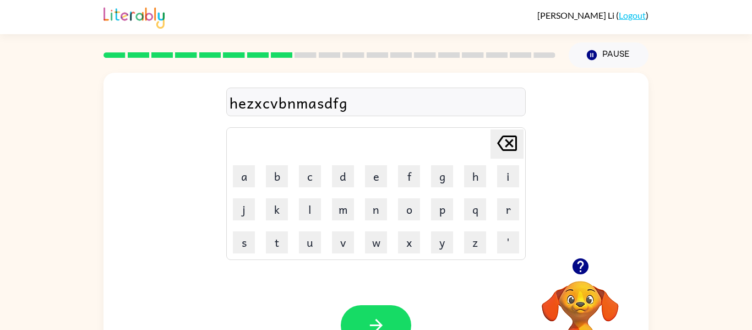
click at [511, 146] on icon "[PERSON_NAME] last character input" at bounding box center [507, 143] width 26 height 26
click at [497, 146] on icon "[PERSON_NAME] last character input" at bounding box center [507, 143] width 26 height 26
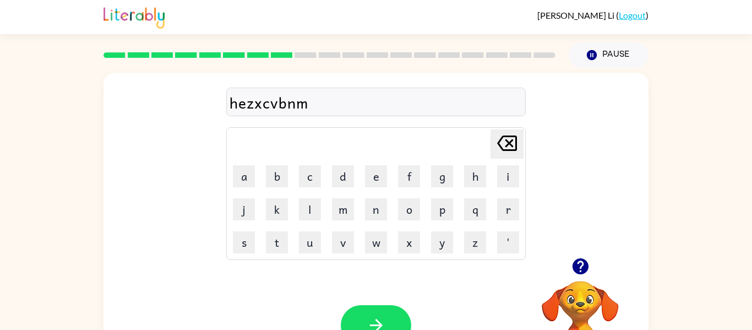
click at [497, 146] on icon "[PERSON_NAME] last character input" at bounding box center [507, 143] width 26 height 26
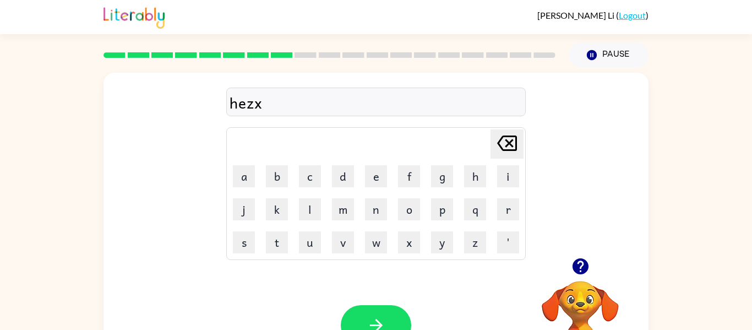
click at [497, 146] on icon "[PERSON_NAME] last character input" at bounding box center [507, 143] width 26 height 26
click at [498, 146] on icon "[PERSON_NAME] last character input" at bounding box center [507, 143] width 26 height 26
type button "delete"
click at [385, 309] on button "button" at bounding box center [376, 325] width 70 height 40
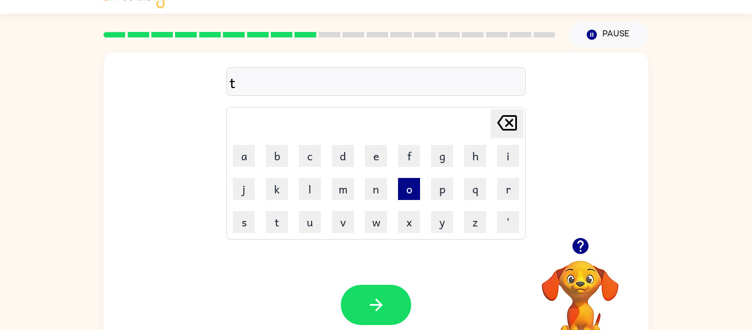
scroll to position [22, 0]
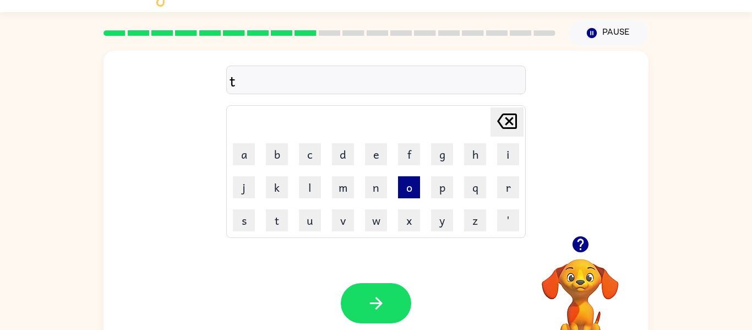
click at [400, 183] on button "o" at bounding box center [409, 187] width 22 height 22
click at [432, 182] on button "p" at bounding box center [442, 187] width 22 height 22
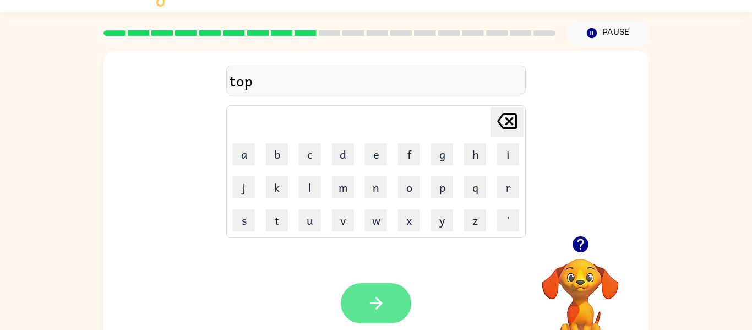
click at [371, 320] on button "button" at bounding box center [376, 303] width 70 height 40
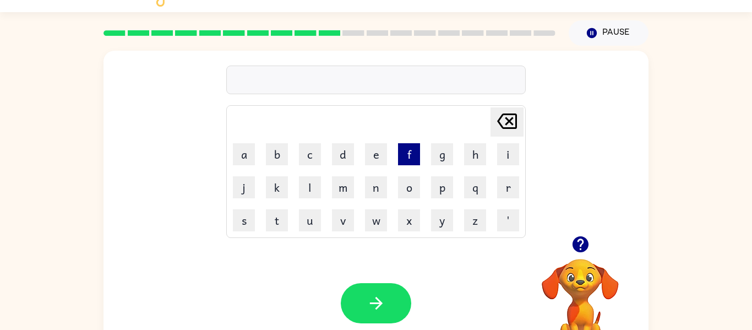
click at [410, 146] on button "f" at bounding box center [409, 154] width 22 height 22
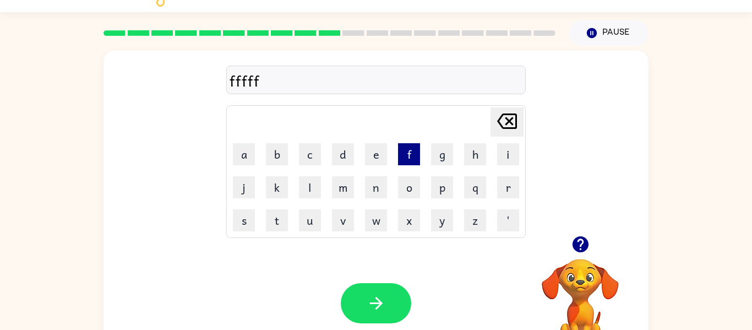
click at [411, 149] on button "f" at bounding box center [409, 154] width 22 height 22
click at [409, 149] on button "f" at bounding box center [409, 154] width 22 height 22
click at [405, 152] on button "f" at bounding box center [409, 154] width 22 height 22
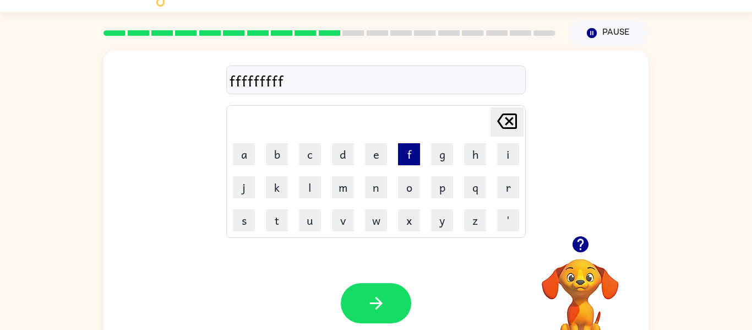
click at [405, 152] on button "f" at bounding box center [409, 154] width 22 height 22
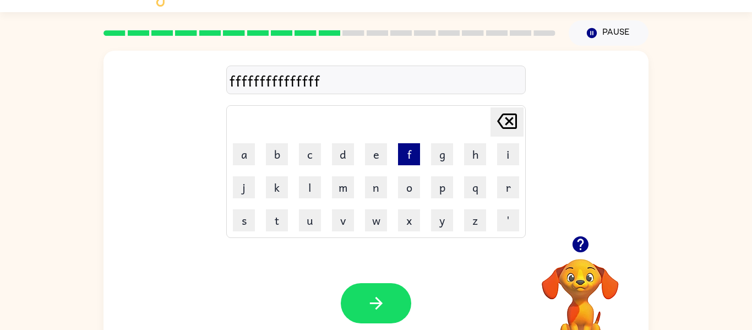
click at [405, 152] on button "f" at bounding box center [409, 154] width 22 height 22
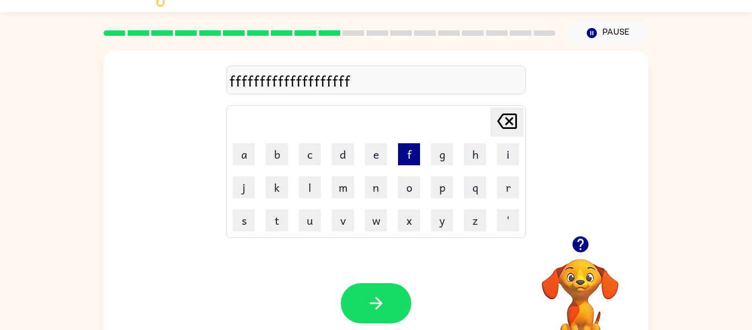
click at [405, 152] on button "f" at bounding box center [409, 154] width 22 height 22
click at [404, 152] on button "f" at bounding box center [409, 154] width 22 height 22
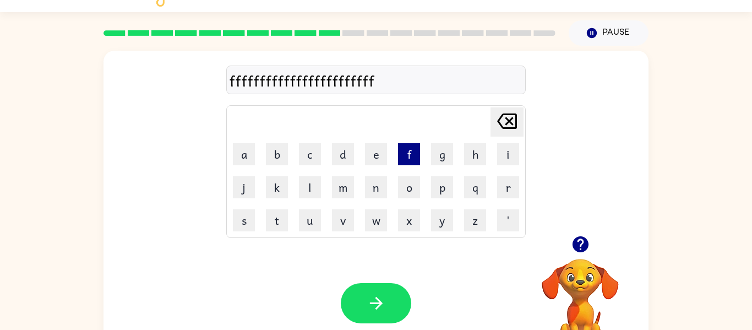
click at [404, 152] on button "f" at bounding box center [409, 154] width 22 height 22
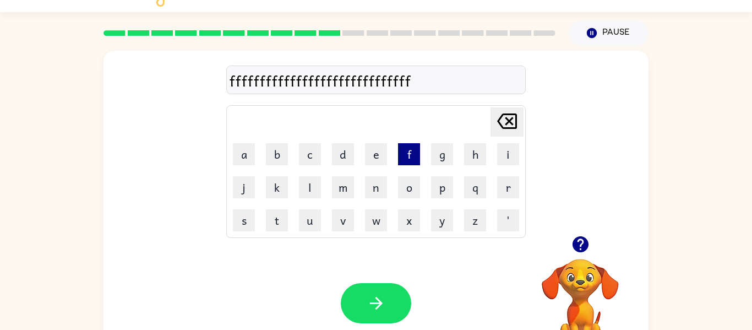
click at [404, 152] on button "f" at bounding box center [409, 154] width 22 height 22
click at [414, 146] on button "f" at bounding box center [409, 154] width 22 height 22
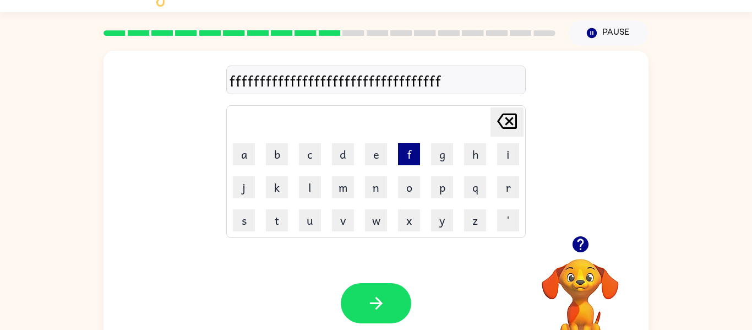
click at [415, 146] on button "f" at bounding box center [409, 154] width 22 height 22
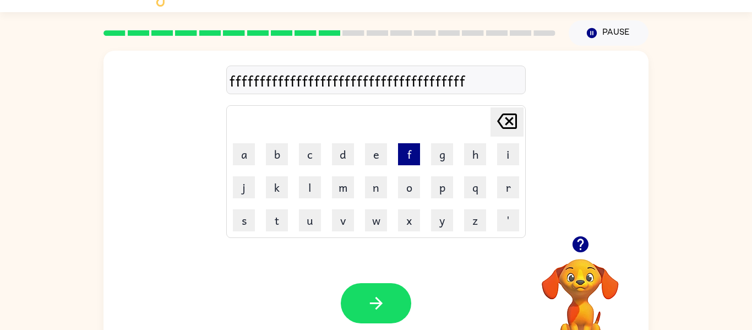
click at [415, 146] on button "f" at bounding box center [409, 154] width 22 height 22
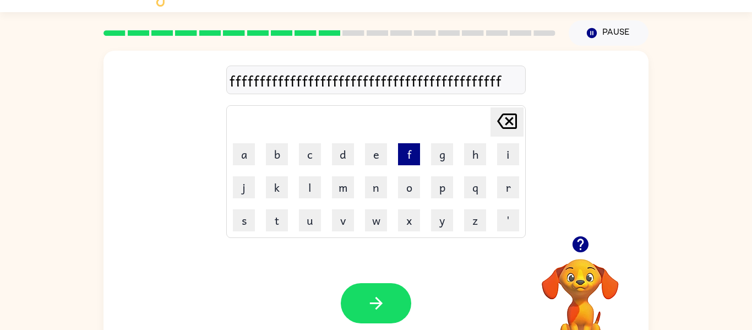
click at [415, 146] on button "f" at bounding box center [409, 154] width 22 height 22
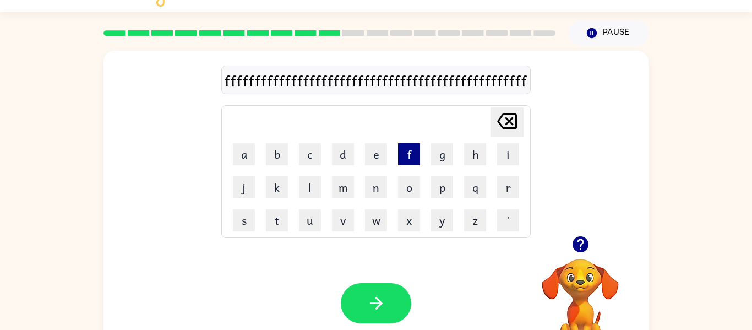
click at [415, 146] on button "f" at bounding box center [409, 154] width 22 height 22
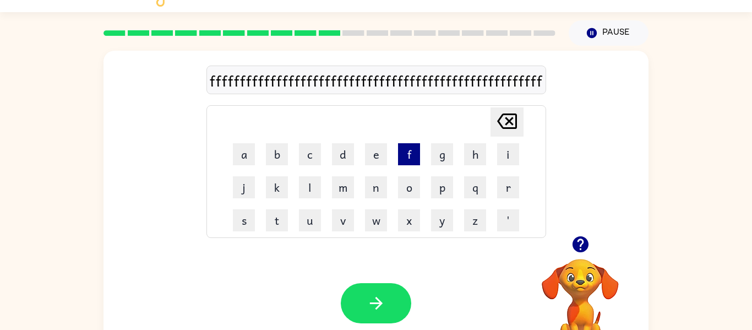
click at [415, 146] on button "f" at bounding box center [409, 154] width 22 height 22
drag, startPoint x: 415, startPoint y: 146, endPoint x: 406, endPoint y: 152, distance: 9.9
click at [406, 152] on button "f" at bounding box center [409, 154] width 22 height 22
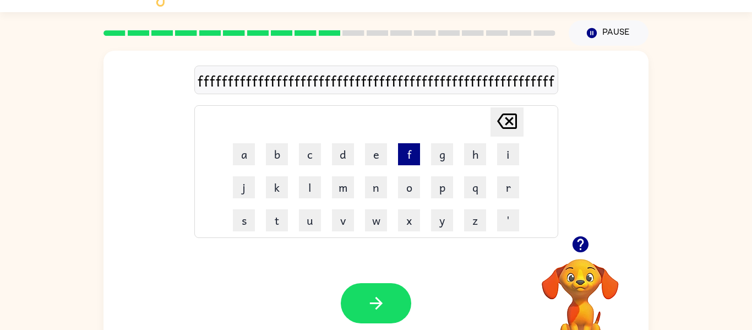
click at [406, 154] on button "f" at bounding box center [409, 154] width 22 height 22
click at [406, 155] on button "f" at bounding box center [409, 154] width 22 height 22
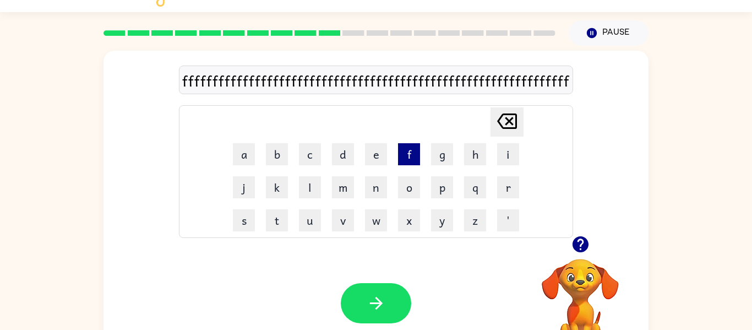
click at [406, 155] on button "f" at bounding box center [409, 154] width 22 height 22
click at [406, 154] on button "f" at bounding box center [409, 154] width 22 height 22
click at [495, 116] on icon "[PERSON_NAME] last character input" at bounding box center [507, 121] width 26 height 26
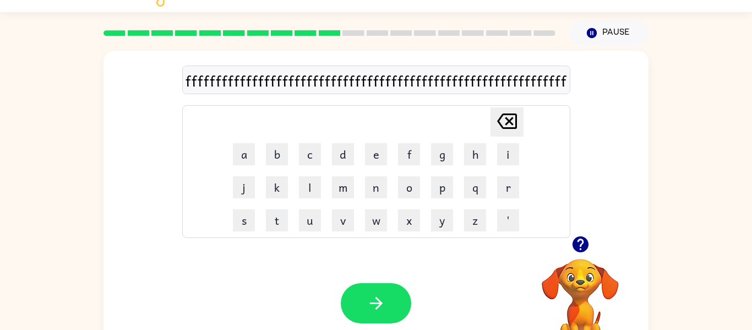
click at [495, 116] on icon "[PERSON_NAME] last character input" at bounding box center [507, 121] width 26 height 26
click at [503, 117] on icon "[PERSON_NAME] last character input" at bounding box center [507, 121] width 26 height 26
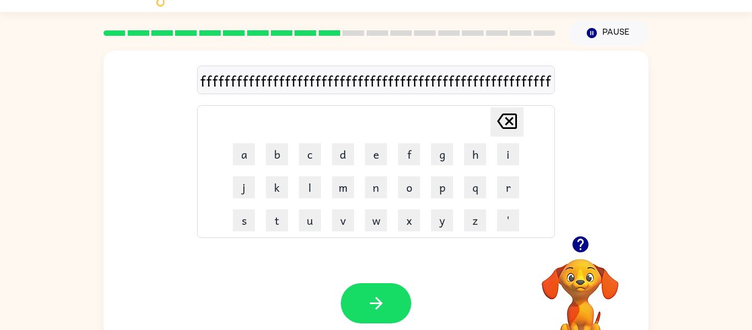
click at [462, 122] on td "[PERSON_NAME] last character input" at bounding box center [376, 122] width 296 height 30
click at [492, 122] on button "[PERSON_NAME] last character input" at bounding box center [507, 121] width 33 height 29
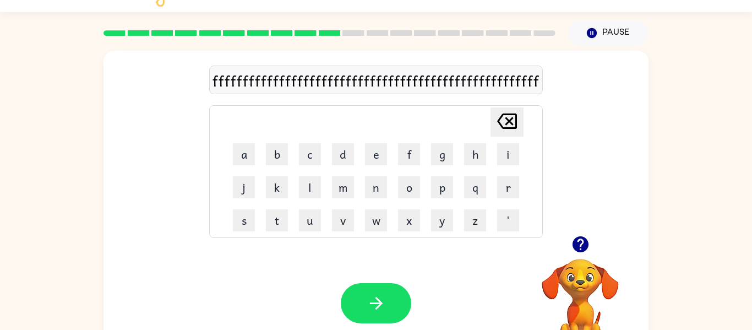
click at [492, 122] on button "[PERSON_NAME] last character input" at bounding box center [507, 121] width 33 height 29
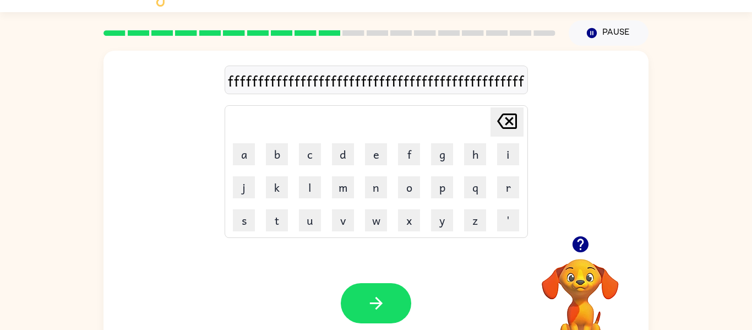
click at [492, 122] on button "[PERSON_NAME] last character input" at bounding box center [507, 121] width 33 height 29
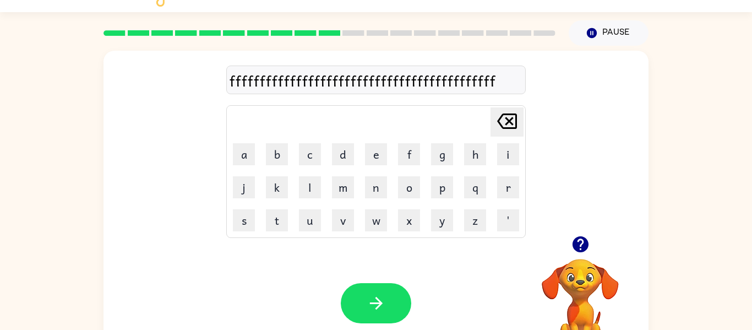
click at [492, 122] on button "[PERSON_NAME] last character input" at bounding box center [507, 121] width 33 height 29
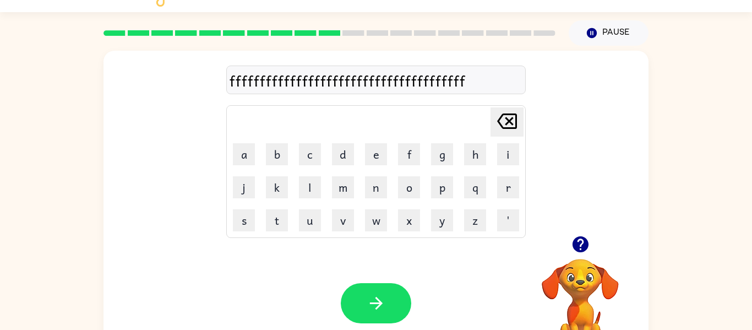
click at [492, 122] on button "[PERSON_NAME] last character input" at bounding box center [507, 121] width 33 height 29
click at [492, 121] on button "[PERSON_NAME] last character input" at bounding box center [507, 121] width 33 height 29
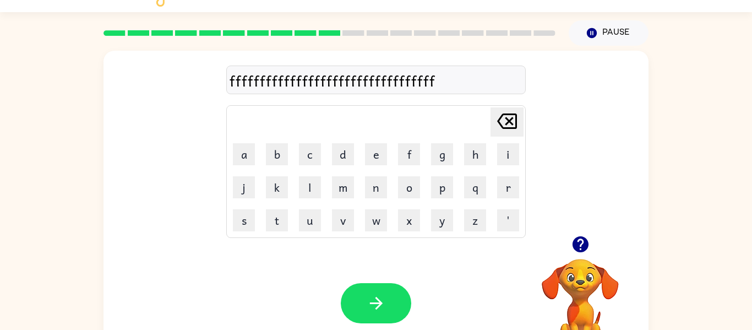
click at [492, 121] on button "[PERSON_NAME] last character input" at bounding box center [507, 121] width 33 height 29
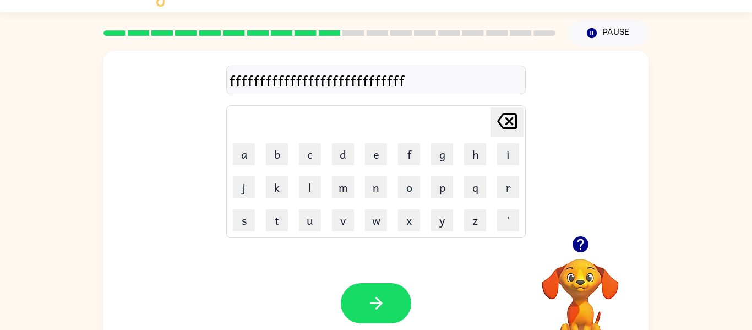
click at [492, 121] on button "[PERSON_NAME] last character input" at bounding box center [507, 121] width 33 height 29
click at [508, 122] on icon at bounding box center [507, 120] width 20 height 15
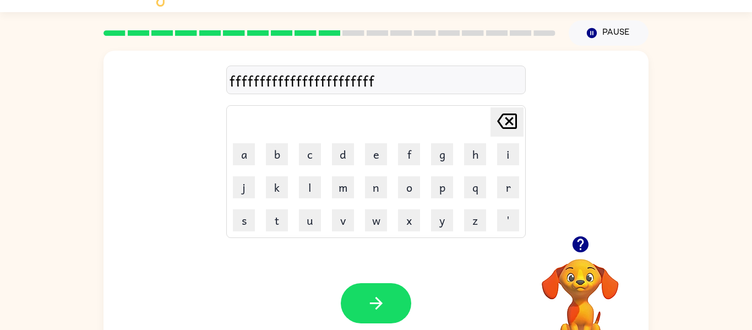
click at [508, 122] on icon at bounding box center [507, 120] width 20 height 15
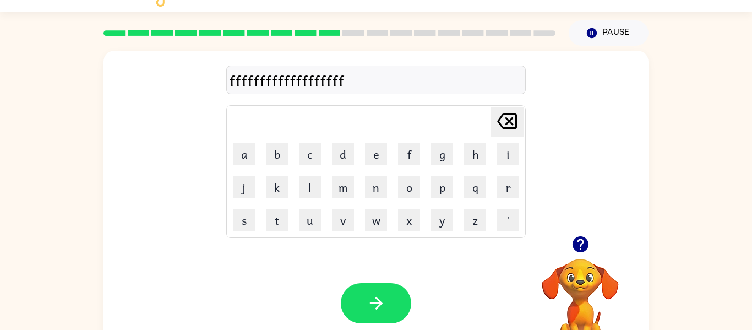
click at [508, 122] on icon at bounding box center [507, 120] width 20 height 15
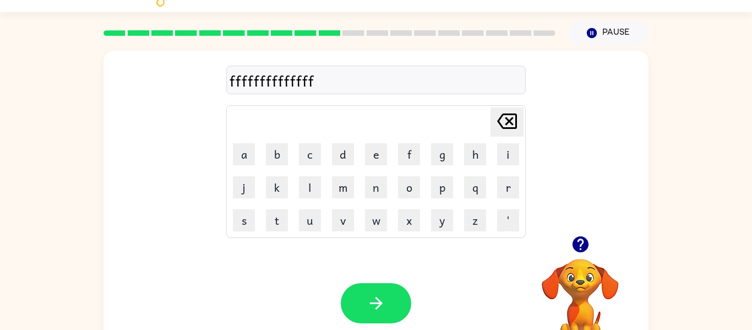
click at [508, 122] on icon at bounding box center [507, 120] width 20 height 15
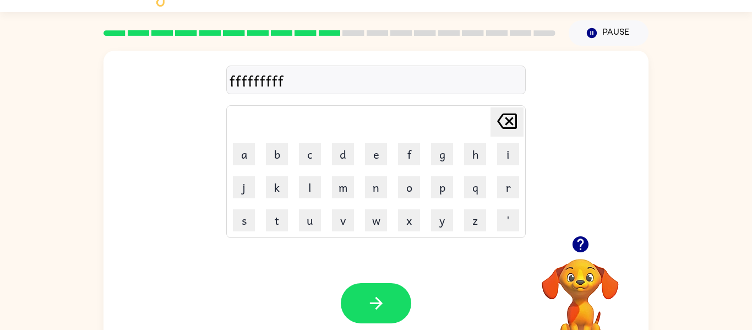
click at [508, 122] on icon at bounding box center [507, 120] width 20 height 15
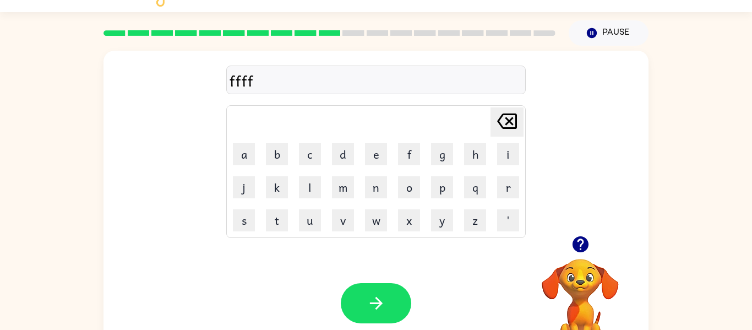
click at [508, 122] on icon at bounding box center [507, 120] width 20 height 15
click at [510, 122] on icon at bounding box center [507, 120] width 20 height 15
click at [583, 243] on icon "button" at bounding box center [580, 244] width 16 height 16
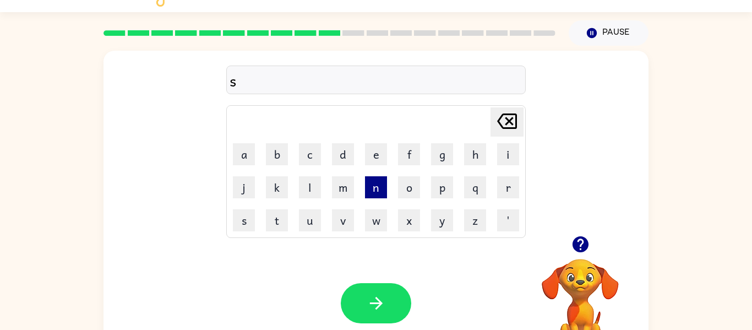
click at [365, 195] on button "n" at bounding box center [376, 187] width 22 height 22
click at [566, 258] on div at bounding box center [580, 244] width 110 height 28
click at [579, 249] on icon "button" at bounding box center [580, 244] width 19 height 19
click at [238, 94] on div "sn [PERSON_NAME] last character input a b c d e f g h i j k l m n o p q r s t u…" at bounding box center [375, 143] width 299 height 189
click at [518, 118] on icon "[PERSON_NAME] last character input" at bounding box center [507, 121] width 26 height 26
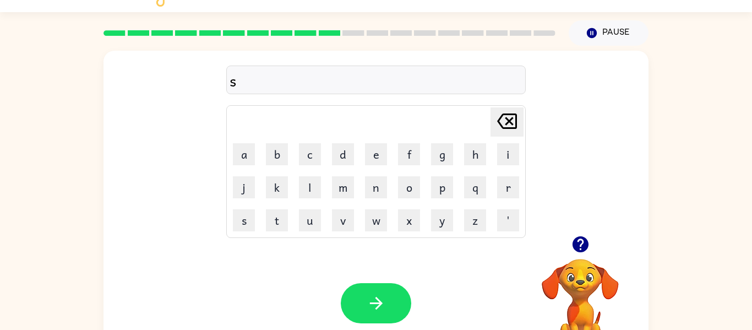
click at [575, 249] on icon "button" at bounding box center [580, 244] width 16 height 16
click at [551, 276] on video "Your browser must support playing .mp4 files to use Literably. Please try using…" at bounding box center [580, 297] width 110 height 110
click at [536, 277] on video "Your browser must support playing .mp4 files to use Literably. Please try using…" at bounding box center [580, 297] width 110 height 110
click at [514, 288] on div "Your browser must support playing .mp4 files to use Literably. Please try using…" at bounding box center [375, 303] width 545 height 124
click at [617, 199] on div "s [PERSON_NAME] last character input a b c d e f g h i j k l m n o p q r s t u …" at bounding box center [375, 143] width 545 height 185
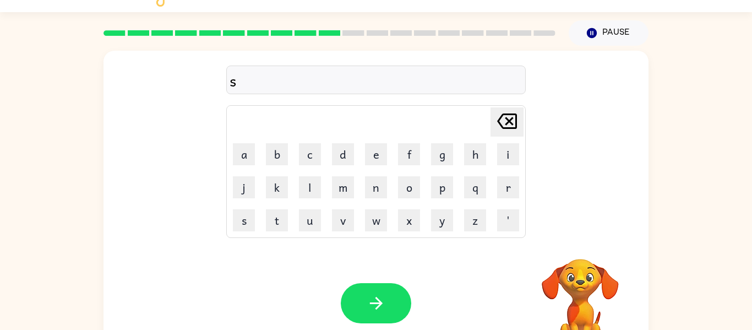
click at [572, 282] on video "Your browser must support playing .mp4 files to use Literably. Please try using…" at bounding box center [580, 297] width 110 height 110
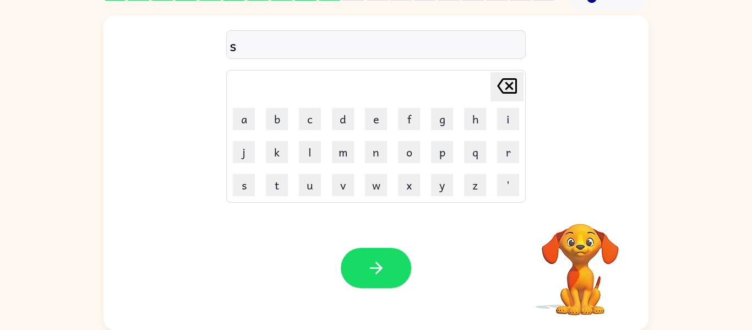
scroll to position [0, 0]
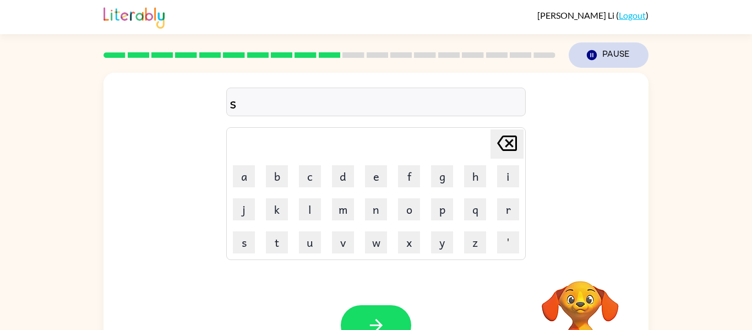
click at [593, 58] on icon "button" at bounding box center [592, 55] width 10 height 10
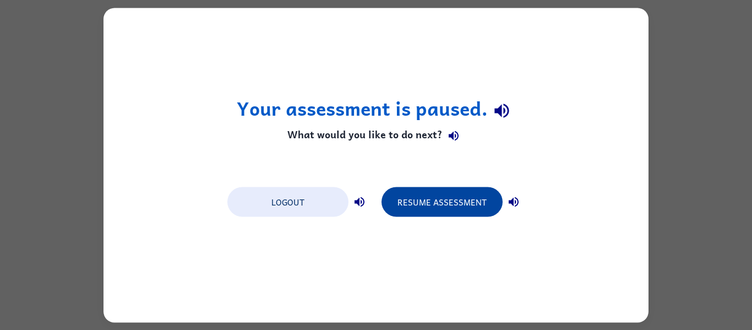
click at [455, 203] on button "Resume Assessment" at bounding box center [442, 202] width 121 height 30
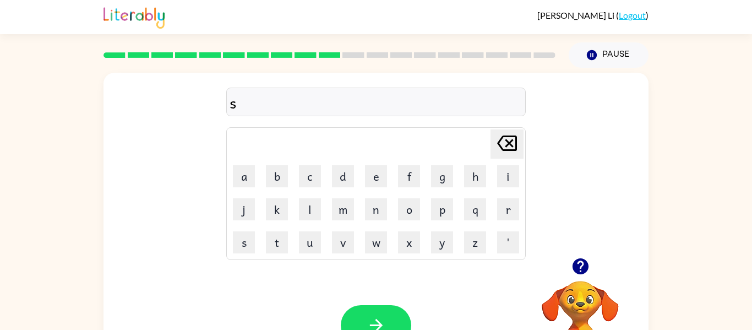
click at [364, 177] on td "e" at bounding box center [376, 176] width 32 height 32
click at [384, 175] on button "e" at bounding box center [376, 176] width 22 height 22
click at [377, 224] on td "n" at bounding box center [376, 209] width 32 height 32
click at [377, 217] on button "n" at bounding box center [376, 209] width 22 height 22
click at [365, 308] on button "button" at bounding box center [376, 325] width 70 height 40
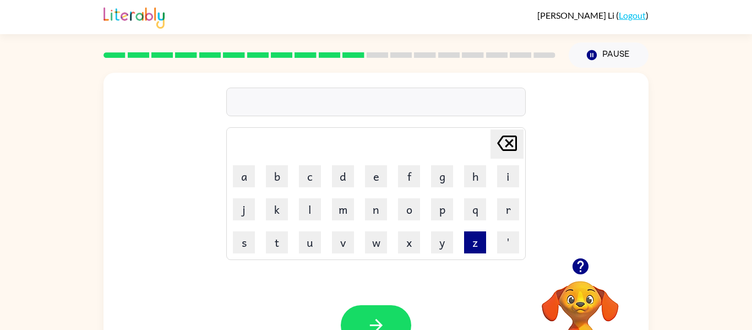
click at [465, 247] on button "z" at bounding box center [475, 242] width 22 height 22
click at [560, 292] on video "Your browser must support playing .mp4 files to use Literably. Please try using…" at bounding box center [580, 319] width 110 height 110
click at [579, 268] on icon "button" at bounding box center [580, 266] width 16 height 16
click at [443, 218] on button "p" at bounding box center [442, 209] width 22 height 22
click at [498, 140] on icon "[PERSON_NAME] last character input" at bounding box center [507, 143] width 26 height 26
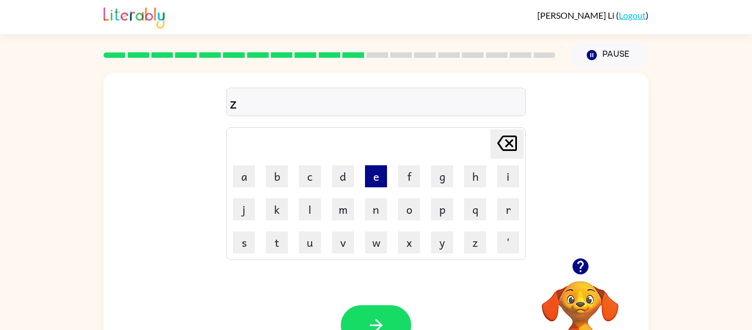
click at [383, 177] on button "e" at bounding box center [376, 176] width 22 height 22
click at [442, 209] on button "p" at bounding box center [442, 209] width 22 height 22
click at [391, 320] on button "button" at bounding box center [376, 325] width 70 height 40
click at [272, 175] on button "b" at bounding box center [277, 176] width 22 height 22
click at [371, 179] on button "e" at bounding box center [376, 176] width 22 height 22
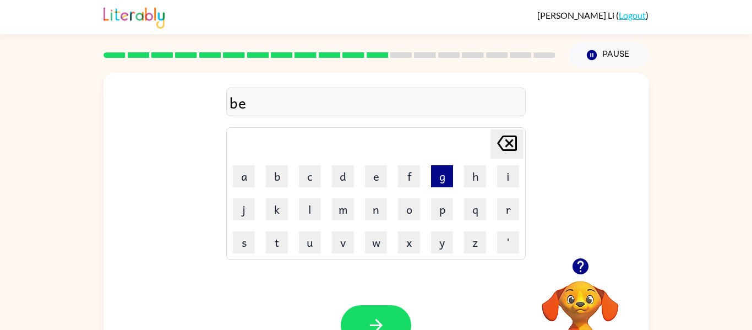
click at [432, 176] on button "g" at bounding box center [442, 176] width 22 height 22
click at [396, 319] on button "button" at bounding box center [376, 325] width 70 height 40
click at [309, 193] on td "l" at bounding box center [310, 209] width 32 height 32
click at [308, 182] on button "c" at bounding box center [310, 176] width 22 height 22
click at [248, 181] on button "a" at bounding box center [244, 176] width 22 height 22
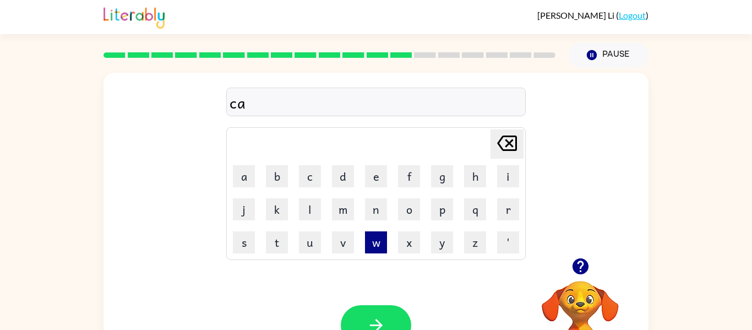
click at [374, 242] on button "w" at bounding box center [376, 242] width 22 height 22
click at [362, 314] on button "button" at bounding box center [376, 325] width 70 height 40
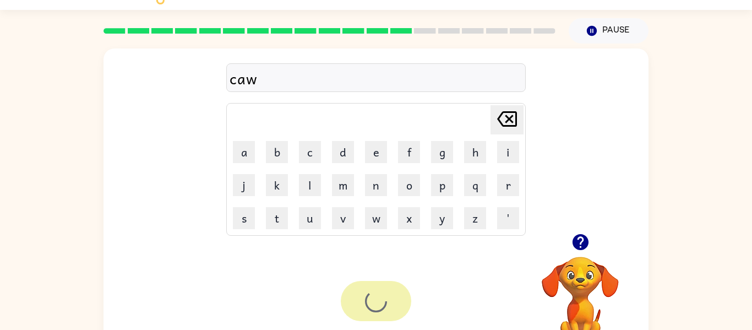
scroll to position [22, 0]
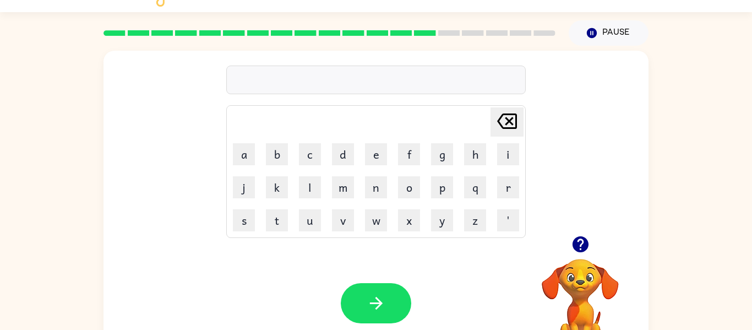
click at [577, 239] on icon "button" at bounding box center [580, 244] width 16 height 16
click at [399, 182] on button "o" at bounding box center [409, 187] width 22 height 22
click at [517, 121] on icon "[PERSON_NAME] last character input" at bounding box center [507, 121] width 26 height 26
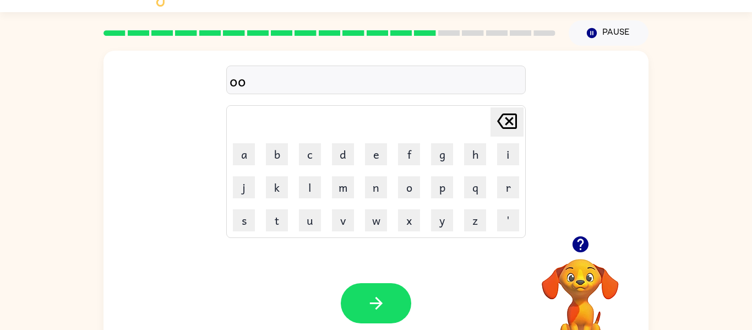
click at [517, 121] on icon "[PERSON_NAME] last character input" at bounding box center [507, 121] width 26 height 26
click at [336, 194] on button "m" at bounding box center [343, 187] width 22 height 22
click at [579, 248] on icon "button" at bounding box center [580, 244] width 16 height 16
click at [311, 216] on button "u" at bounding box center [310, 220] width 22 height 22
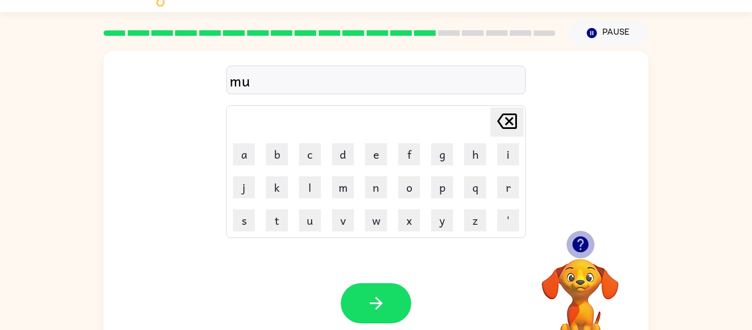
click at [575, 244] on icon "button" at bounding box center [580, 244] width 16 height 16
click at [275, 217] on button "t" at bounding box center [277, 220] width 22 height 22
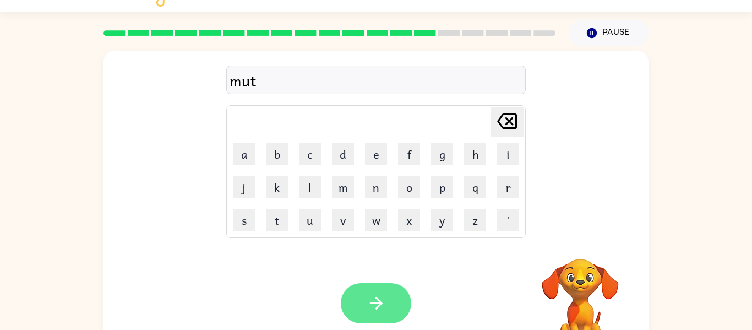
click at [347, 292] on button "button" at bounding box center [376, 303] width 70 height 40
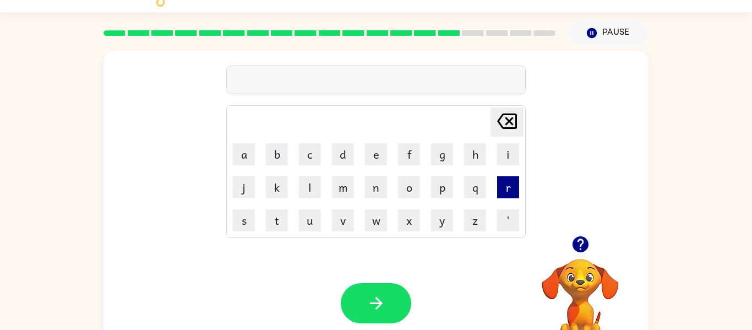
click at [498, 179] on button "r" at bounding box center [508, 187] width 22 height 22
click at [379, 158] on button "e" at bounding box center [376, 154] width 22 height 22
click at [429, 184] on td "p" at bounding box center [442, 187] width 32 height 32
click at [437, 184] on button "p" at bounding box center [442, 187] width 22 height 22
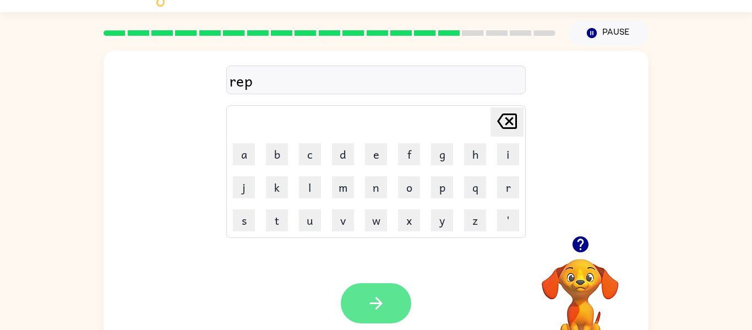
click at [378, 291] on button "button" at bounding box center [376, 303] width 70 height 40
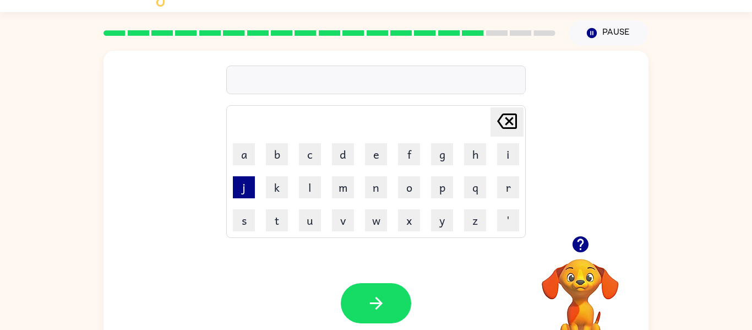
click at [244, 194] on button "j" at bounding box center [244, 187] width 22 height 22
click at [234, 228] on button "s" at bounding box center [244, 220] width 22 height 22
click at [593, 246] on button "button" at bounding box center [580, 244] width 28 height 28
drag, startPoint x: 241, startPoint y: 83, endPoint x: 233, endPoint y: 82, distance: 7.8
click at [233, 82] on div "js" at bounding box center [376, 80] width 293 height 23
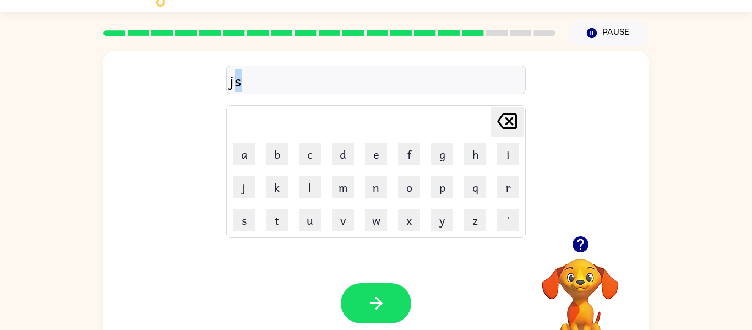
click at [500, 119] on icon "[PERSON_NAME] last character input" at bounding box center [507, 121] width 26 height 26
click at [307, 226] on button "u" at bounding box center [310, 220] width 22 height 22
click at [582, 244] on icon "button" at bounding box center [580, 244] width 19 height 19
click at [251, 221] on button "s" at bounding box center [244, 220] width 22 height 22
click at [576, 248] on icon "button" at bounding box center [580, 244] width 16 height 16
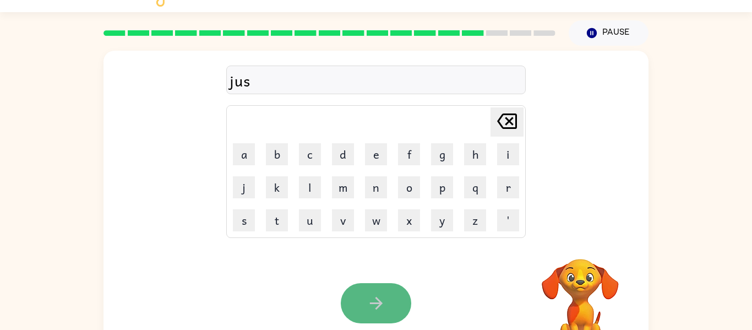
click at [397, 315] on button "button" at bounding box center [376, 303] width 70 height 40
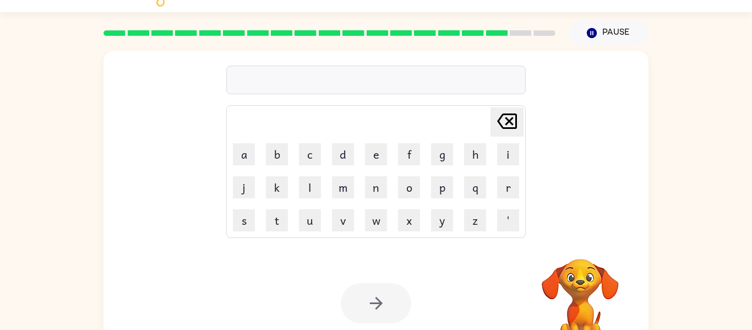
click at [397, 315] on div at bounding box center [376, 303] width 70 height 40
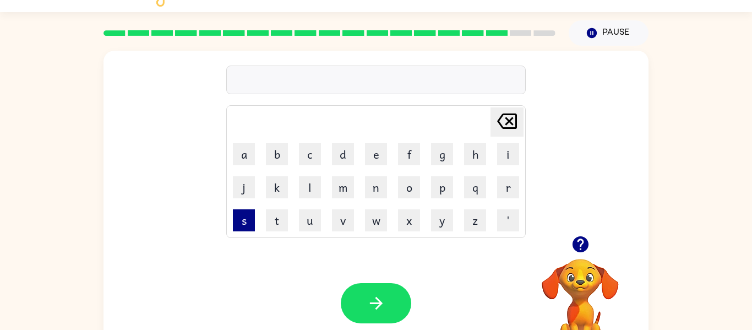
click at [241, 217] on button "s" at bounding box center [244, 220] width 22 height 22
click at [571, 241] on icon "button" at bounding box center [580, 244] width 19 height 19
click at [412, 177] on button "o" at bounding box center [409, 187] width 22 height 22
click at [497, 126] on icon "[PERSON_NAME] last character input" at bounding box center [507, 121] width 26 height 26
click at [578, 243] on icon "button" at bounding box center [580, 244] width 16 height 16
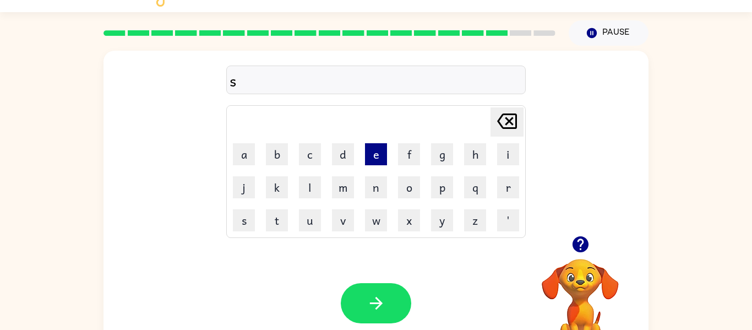
click at [375, 163] on button "e" at bounding box center [376, 154] width 22 height 22
click at [284, 216] on button "t" at bounding box center [277, 220] width 22 height 22
click at [281, 214] on button "t" at bounding box center [277, 220] width 22 height 22
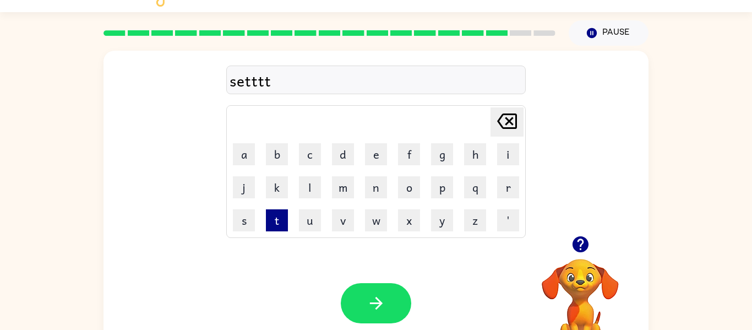
click at [281, 215] on button "t" at bounding box center [277, 220] width 22 height 22
click at [499, 111] on icon "[PERSON_NAME] last character input" at bounding box center [507, 121] width 26 height 26
click at [500, 117] on icon at bounding box center [507, 120] width 20 height 15
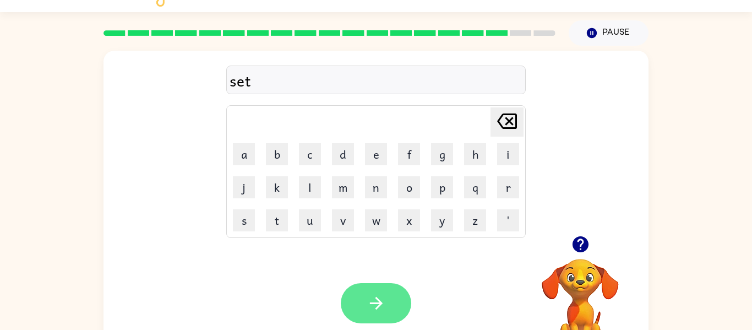
click at [404, 295] on button "button" at bounding box center [376, 303] width 70 height 40
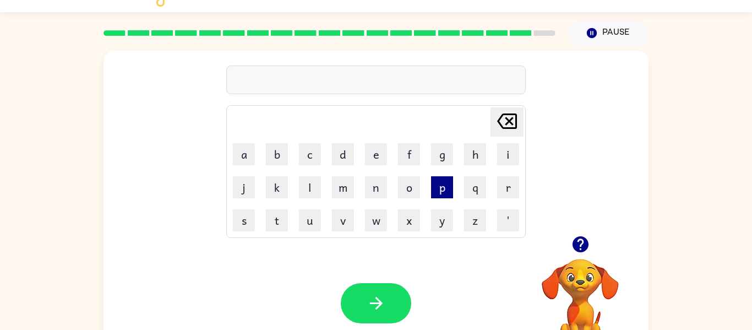
click at [443, 197] on button "p" at bounding box center [442, 187] width 22 height 22
click at [368, 155] on button "e" at bounding box center [376, 154] width 22 height 22
click at [351, 159] on button "d" at bounding box center [343, 154] width 22 height 22
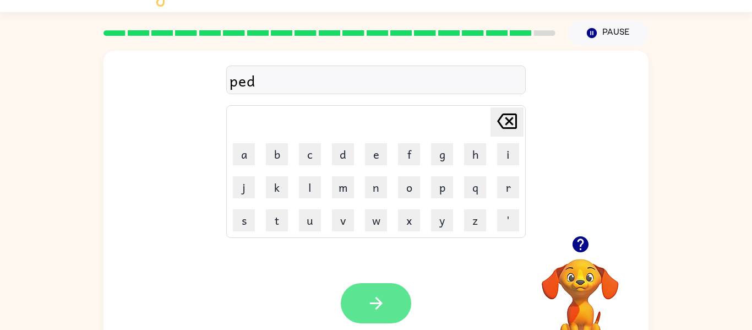
click at [363, 308] on button "button" at bounding box center [376, 303] width 70 height 40
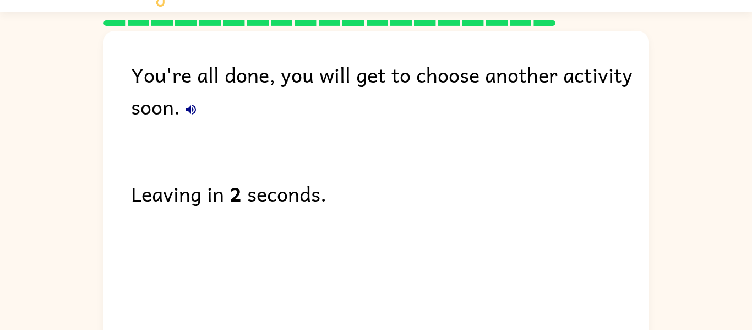
click at [192, 103] on icon "button" at bounding box center [190, 109] width 13 height 13
